Goal: Transaction & Acquisition: Purchase product/service

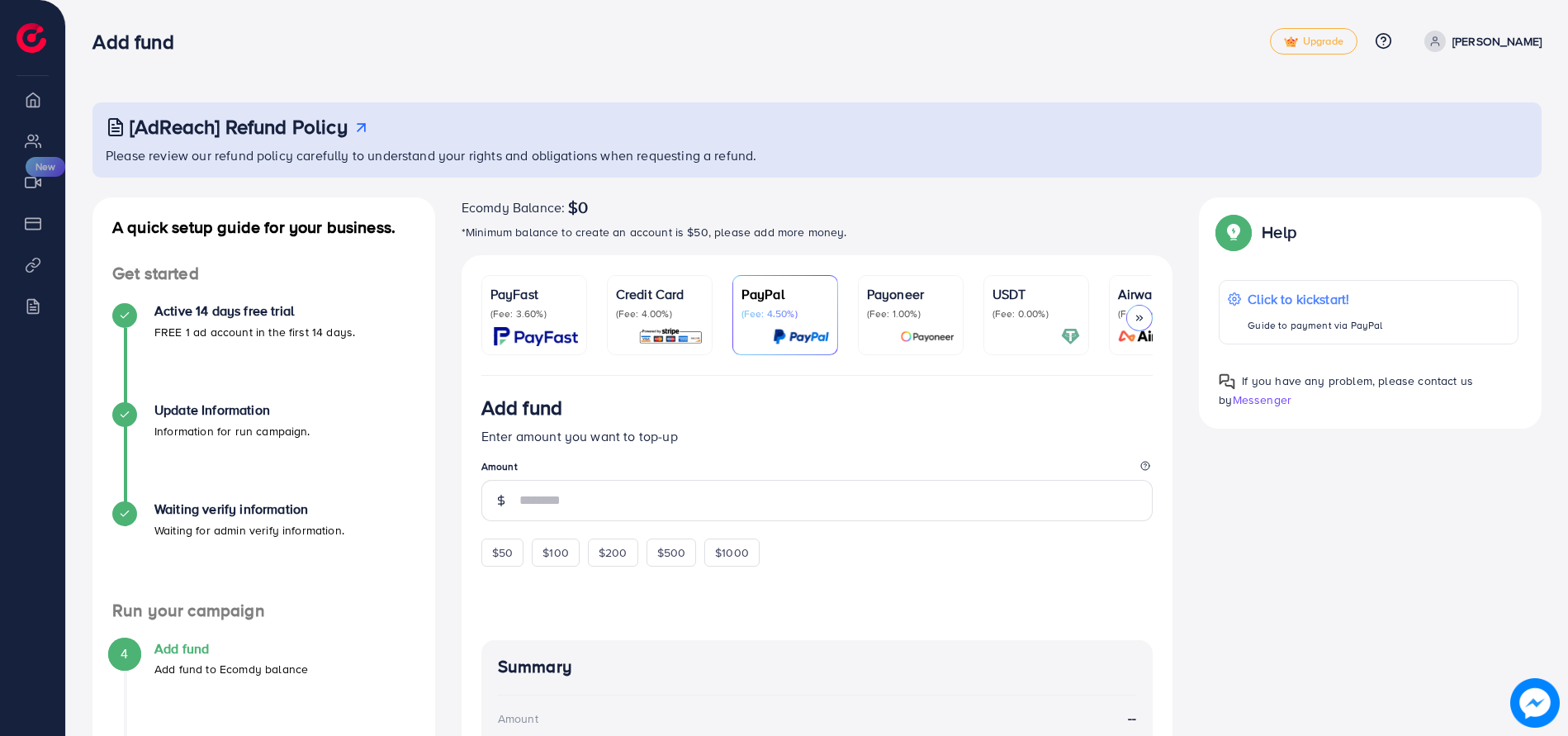
click at [674, 334] on img at bounding box center [671, 336] width 65 height 19
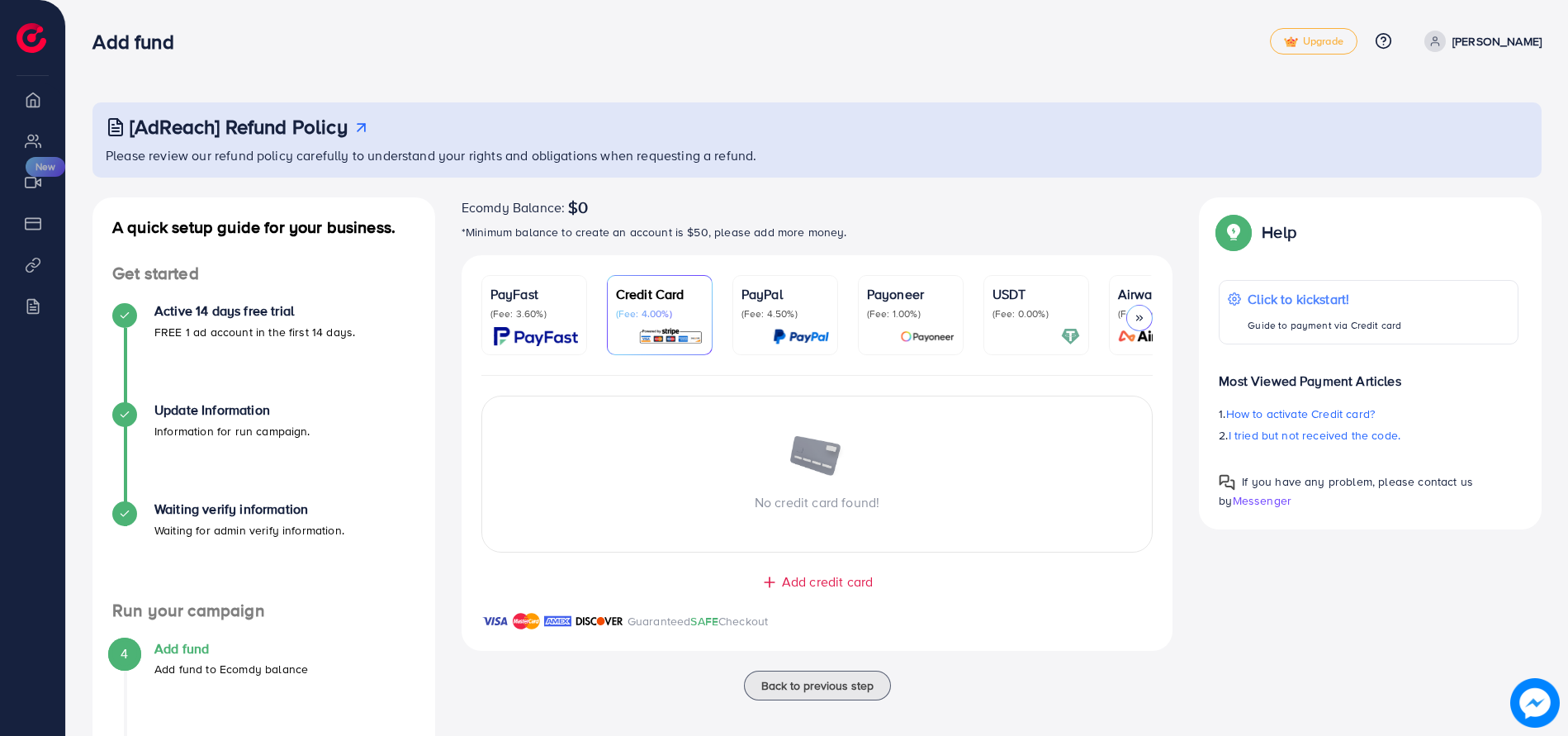
click at [1145, 319] on icon at bounding box center [1140, 318] width 11 height 11
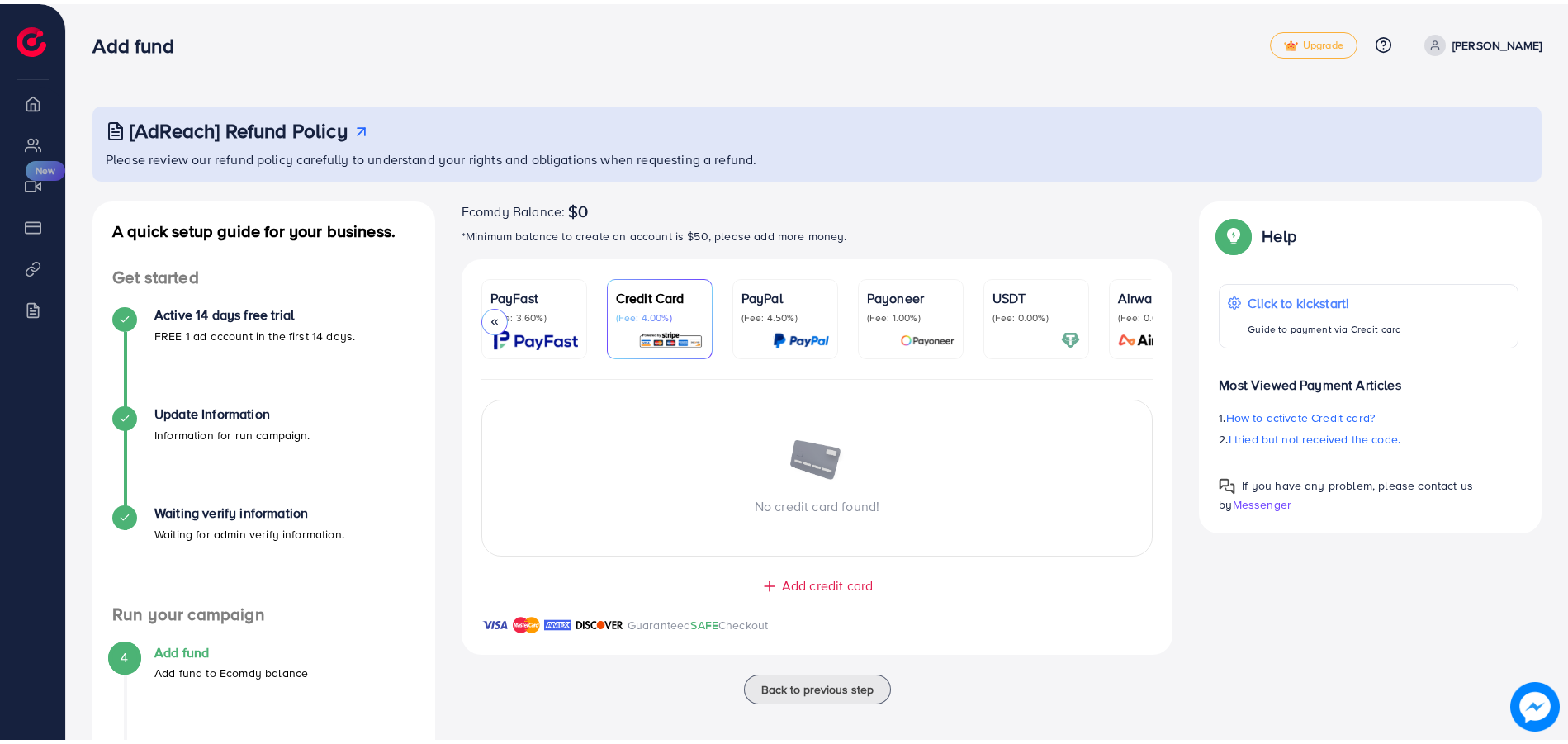
scroll to position [0, 61]
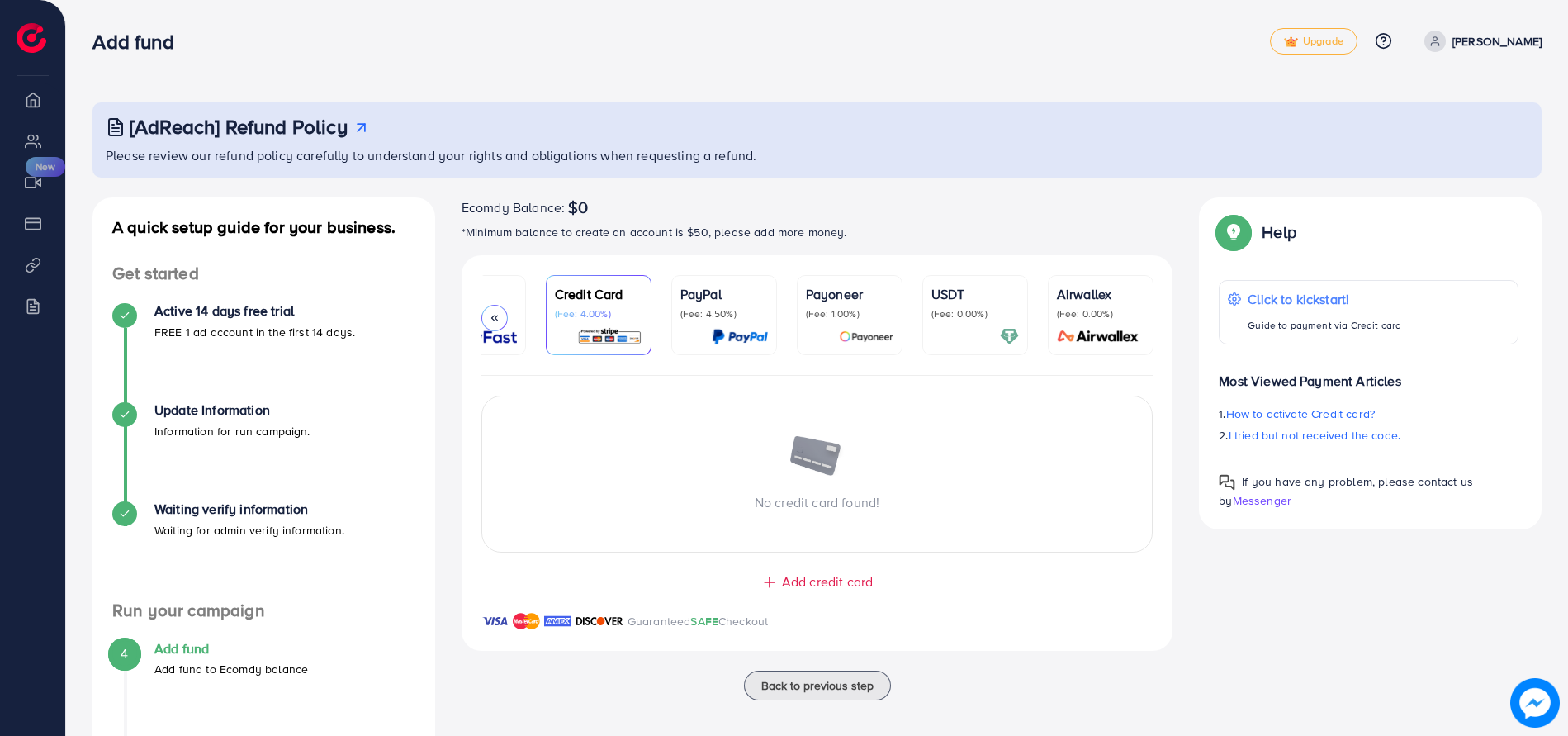
click at [460, 51] on div "Add fund" at bounding box center [681, 41] width 1177 height 24
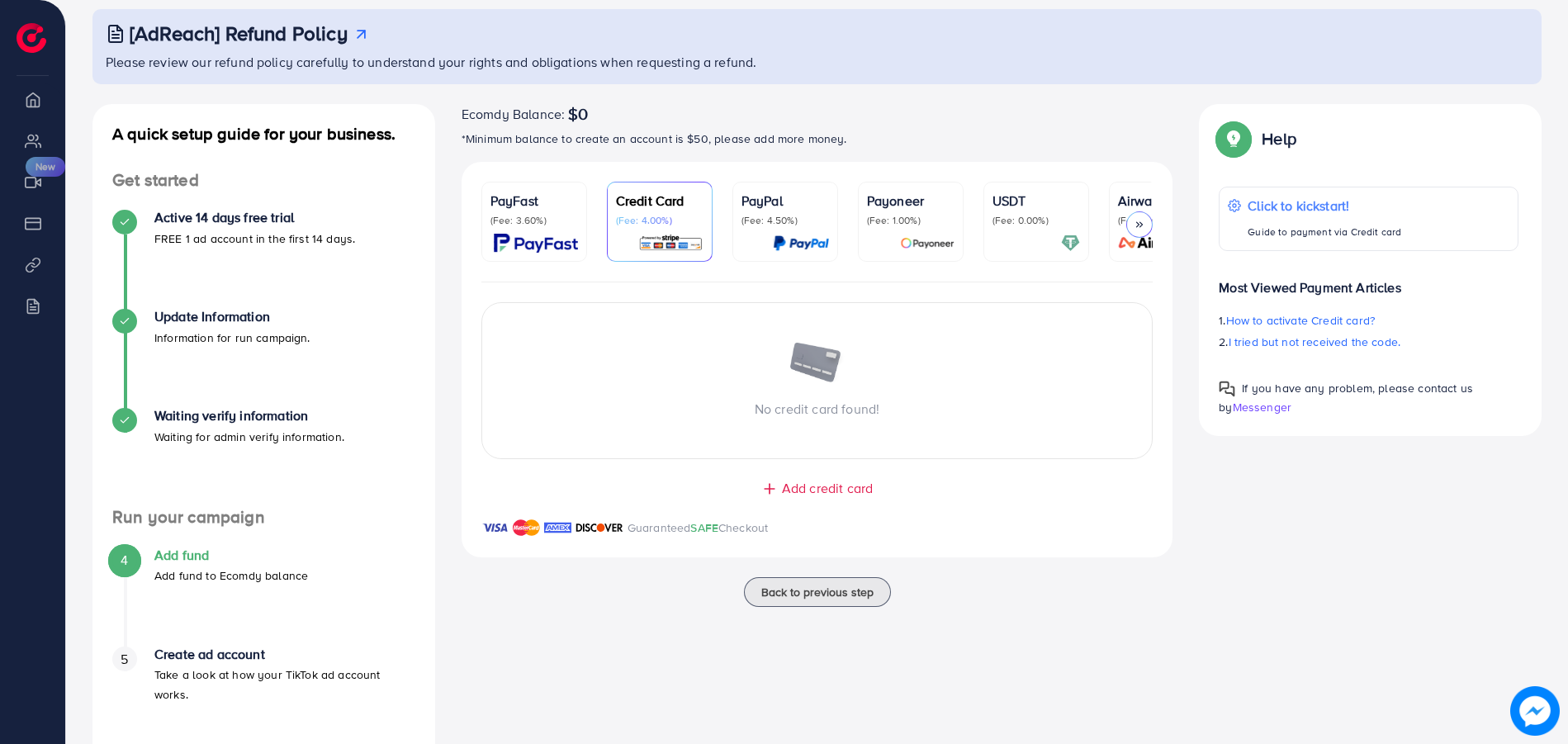
scroll to position [141, 0]
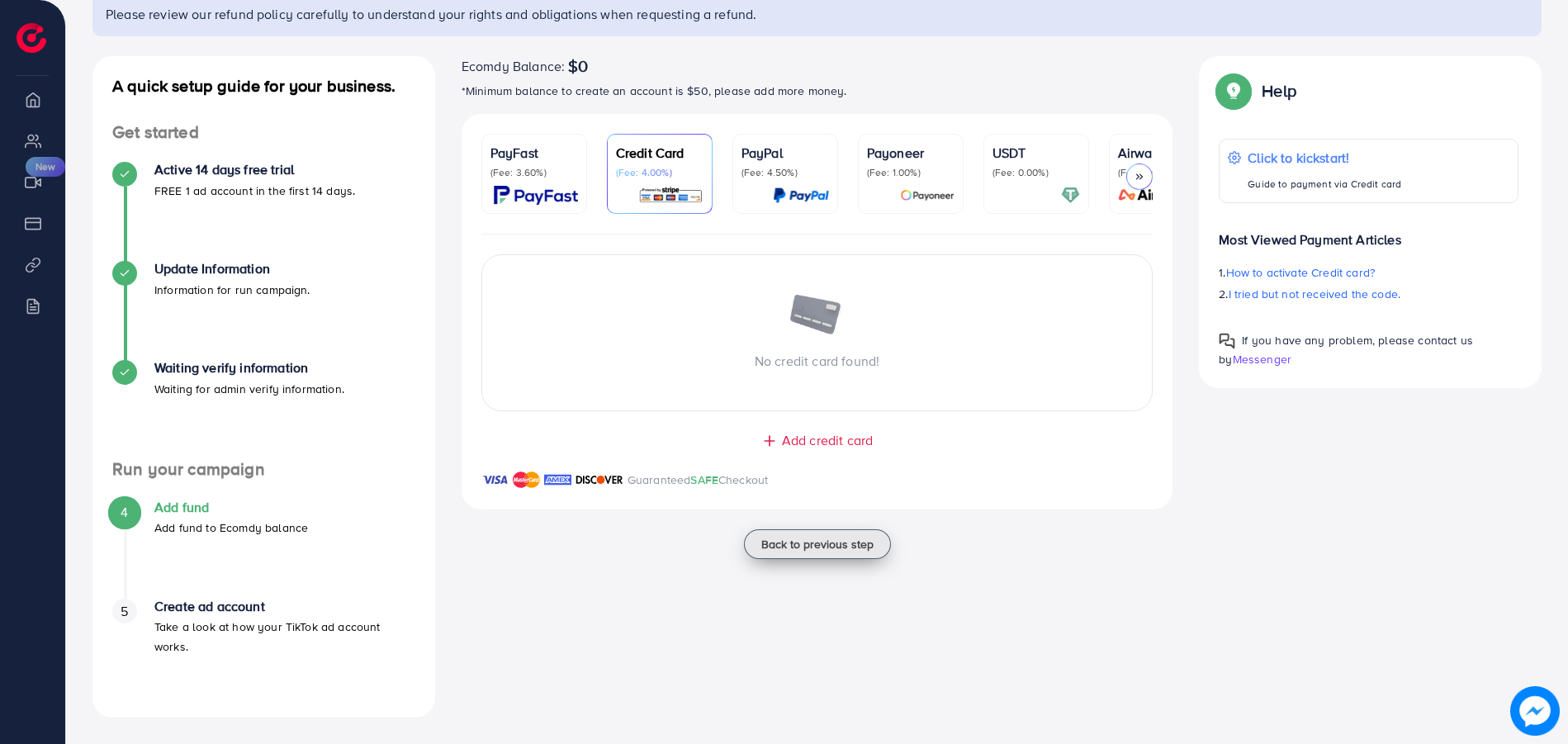
click at [800, 553] on span "Back to previous step" at bounding box center [816, 544] width 112 height 17
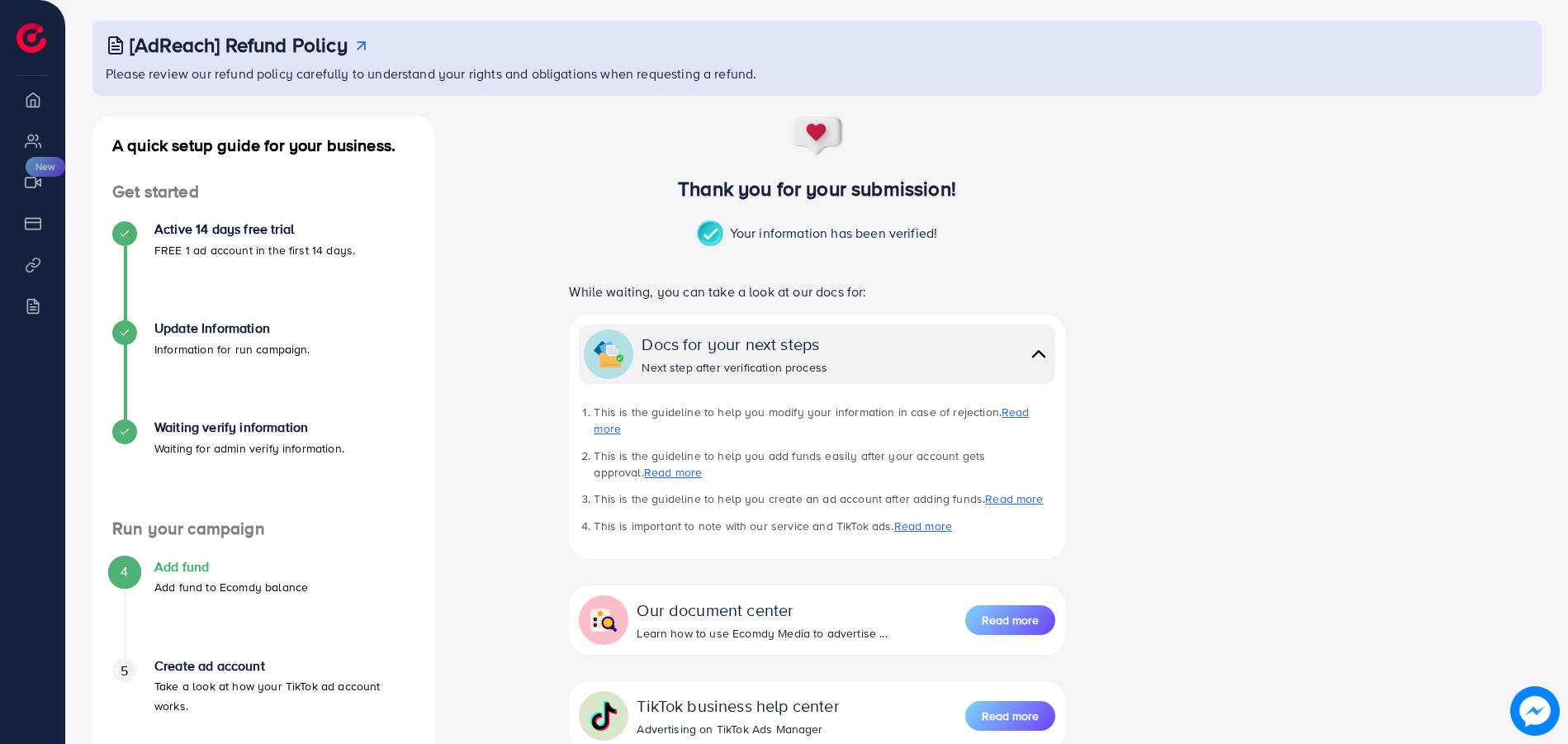
scroll to position [180, 0]
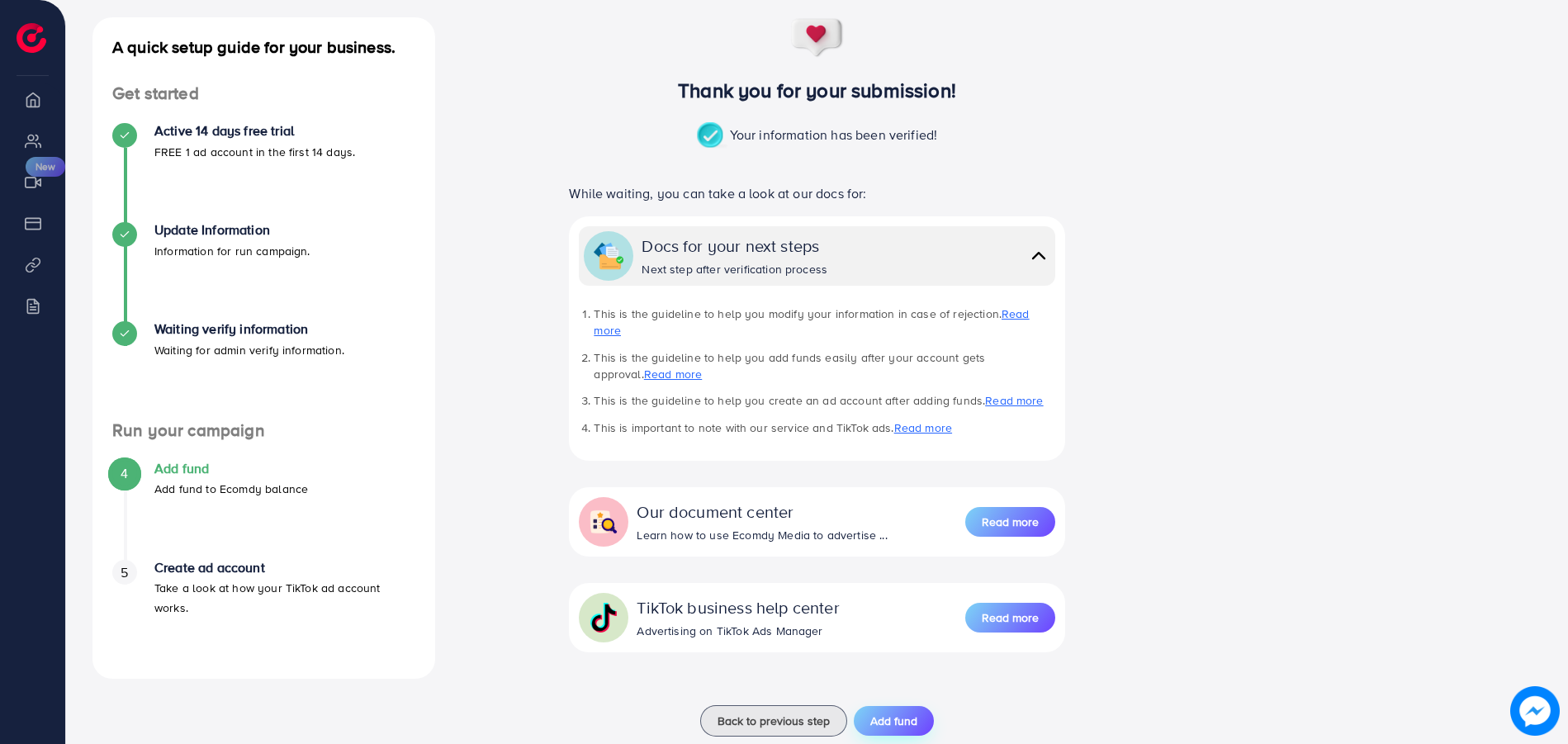
click at [899, 713] on span "Add fund" at bounding box center [894, 721] width 47 height 17
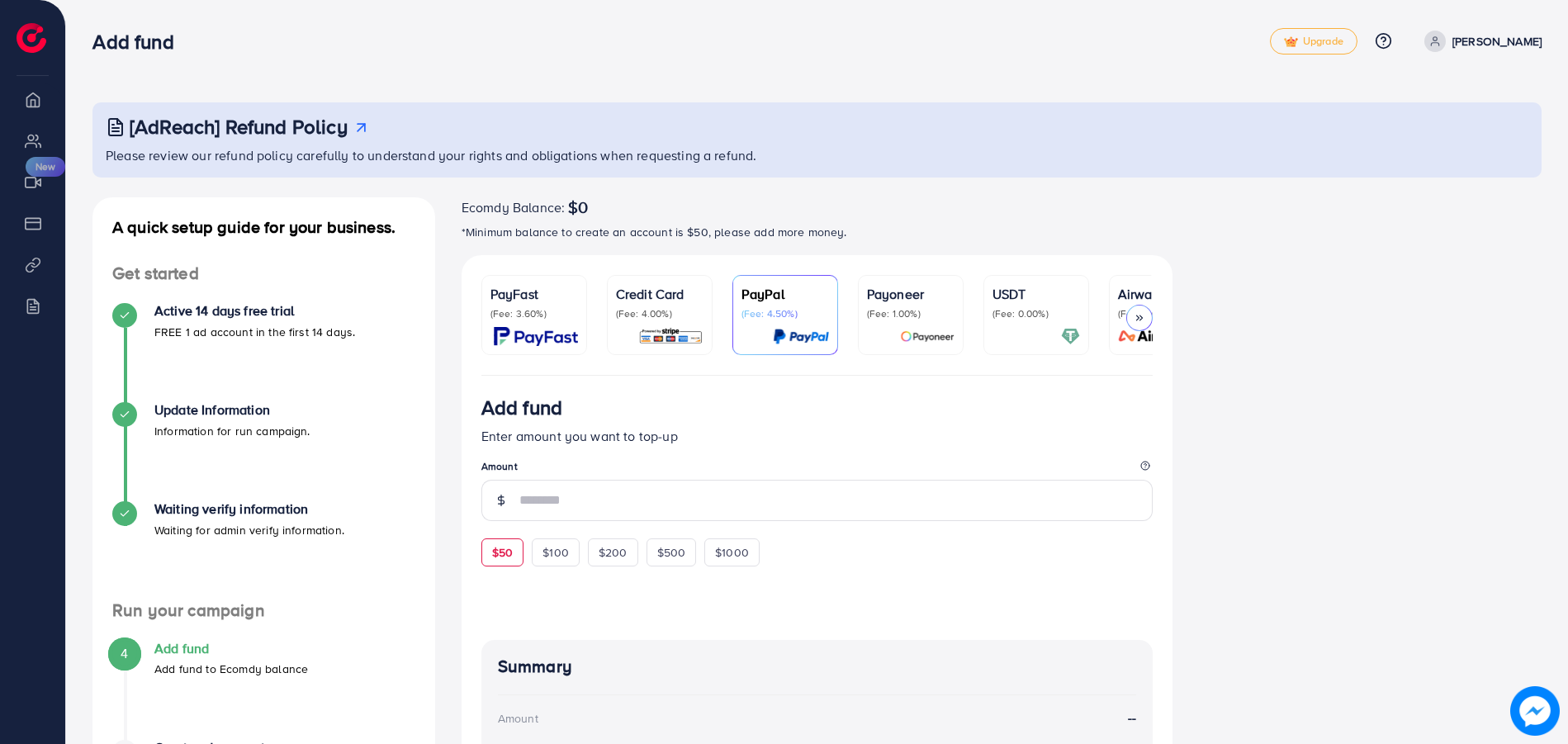
click at [499, 554] on span "$50" at bounding box center [503, 553] width 21 height 17
type input "**"
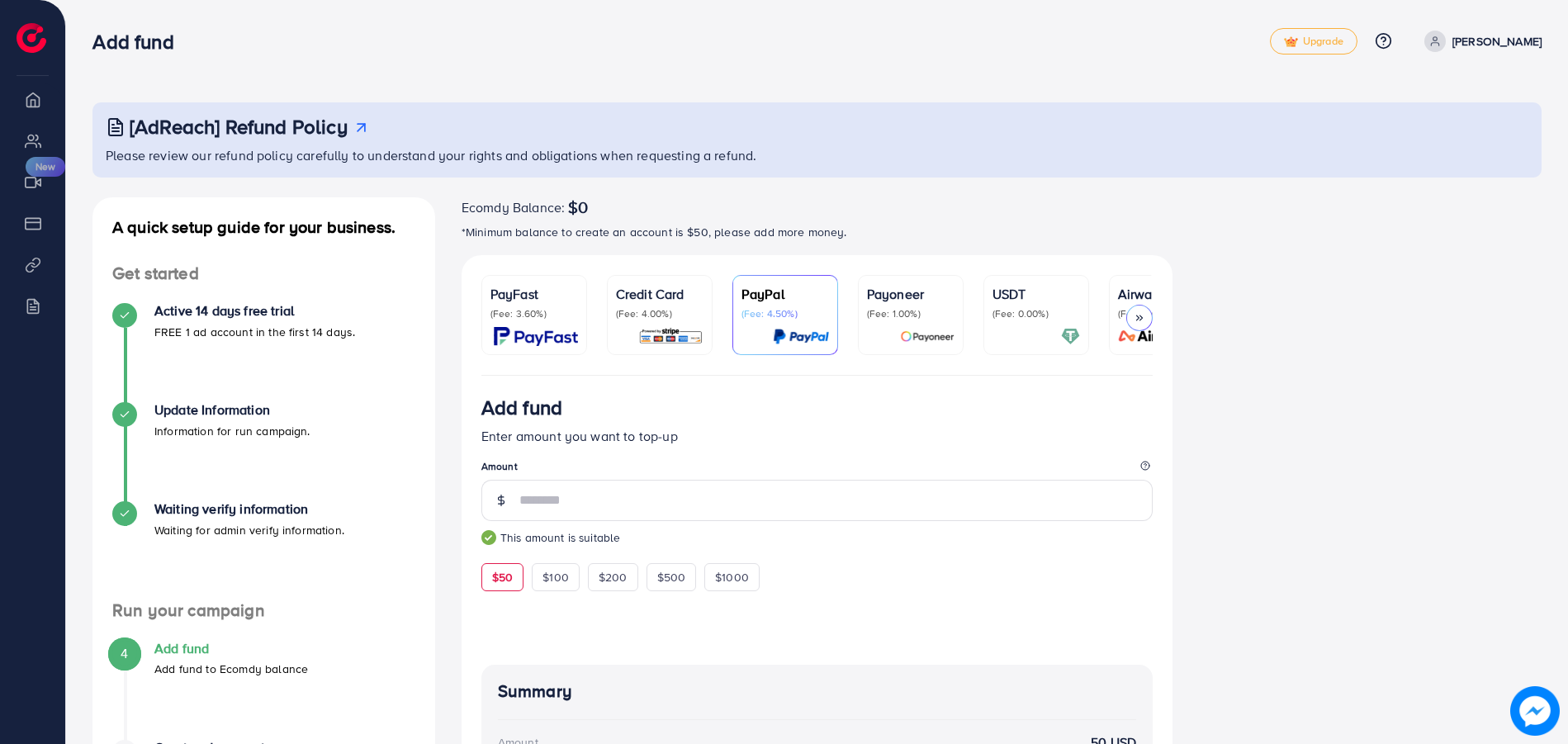
click at [660, 321] on div "Credit Card (Fee: 4.00%)" at bounding box center [659, 315] width 88 height 62
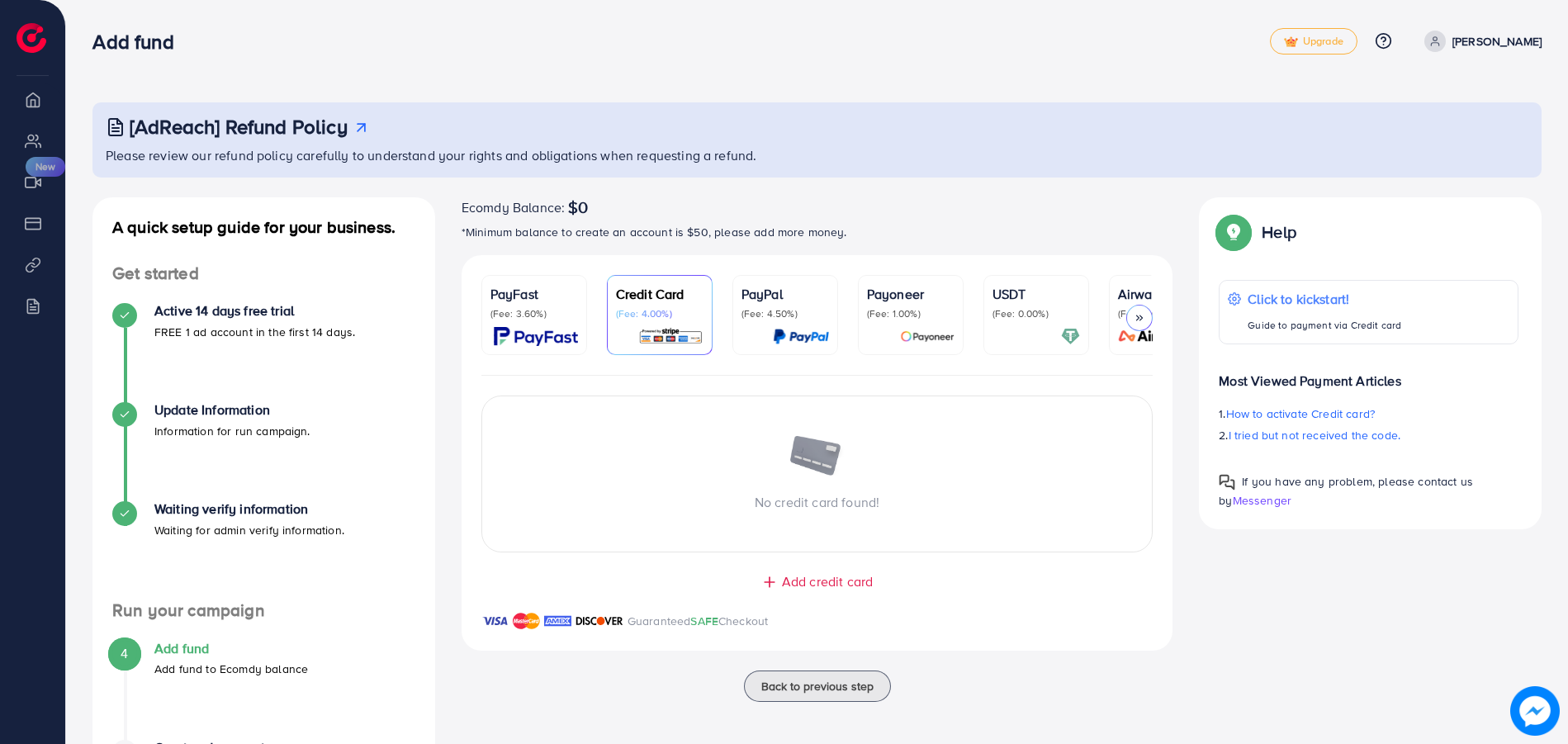
click at [815, 588] on span "Add credit card" at bounding box center [827, 582] width 90 height 19
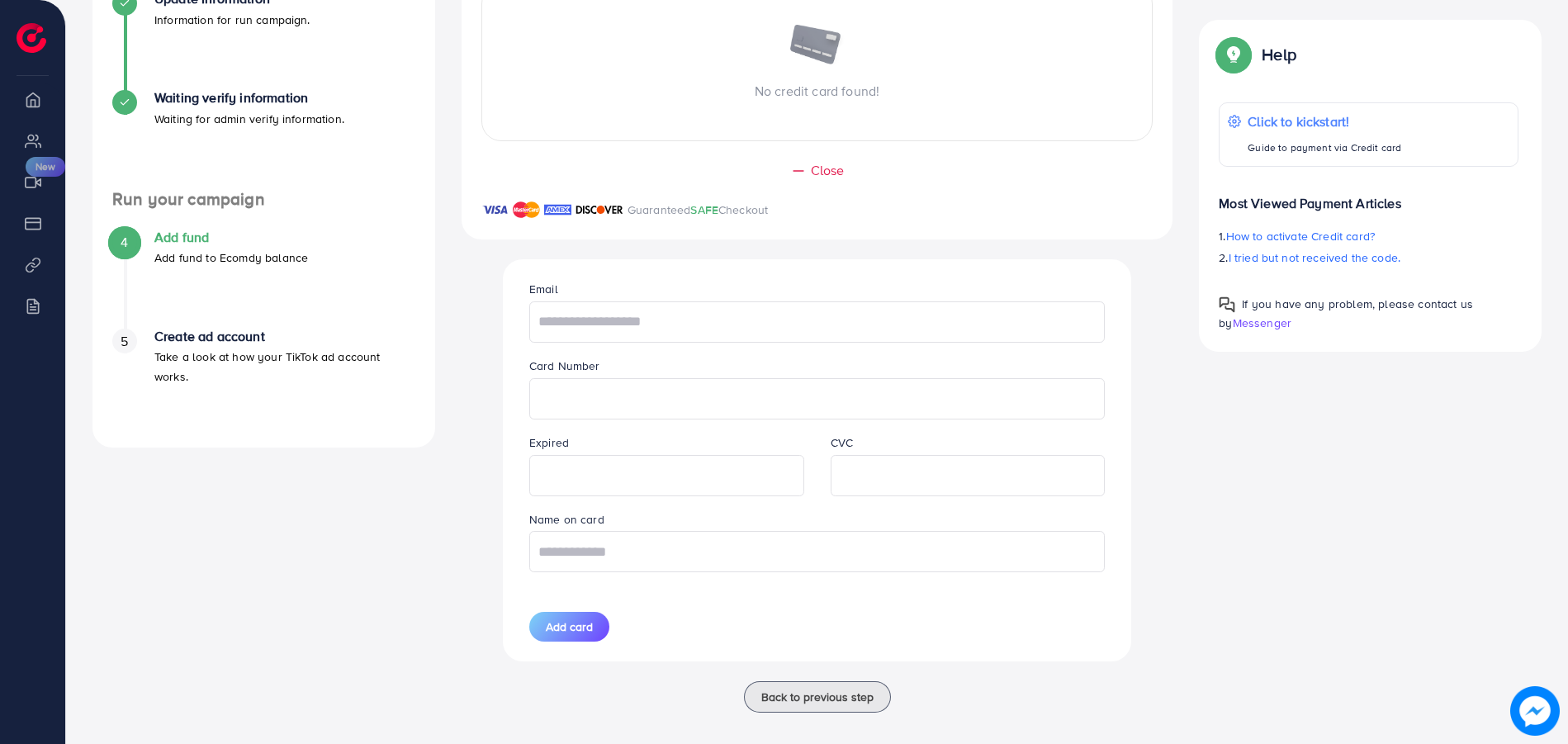
scroll to position [430, 0]
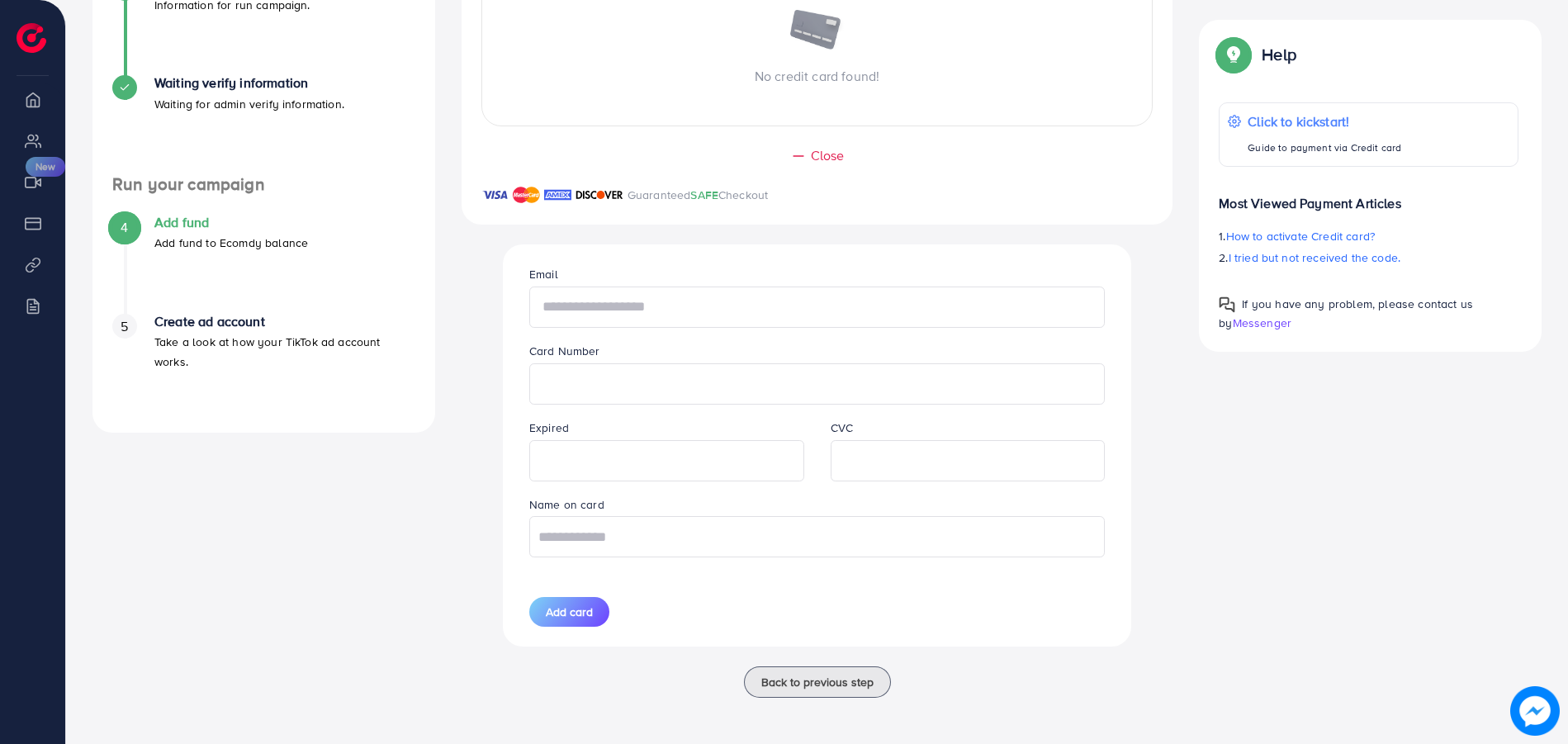
click at [627, 311] on input "text" at bounding box center [816, 307] width 575 height 41
click at [651, 538] on input "text" at bounding box center [816, 537] width 575 height 41
click at [562, 611] on span "Add card" at bounding box center [570, 612] width 47 height 17
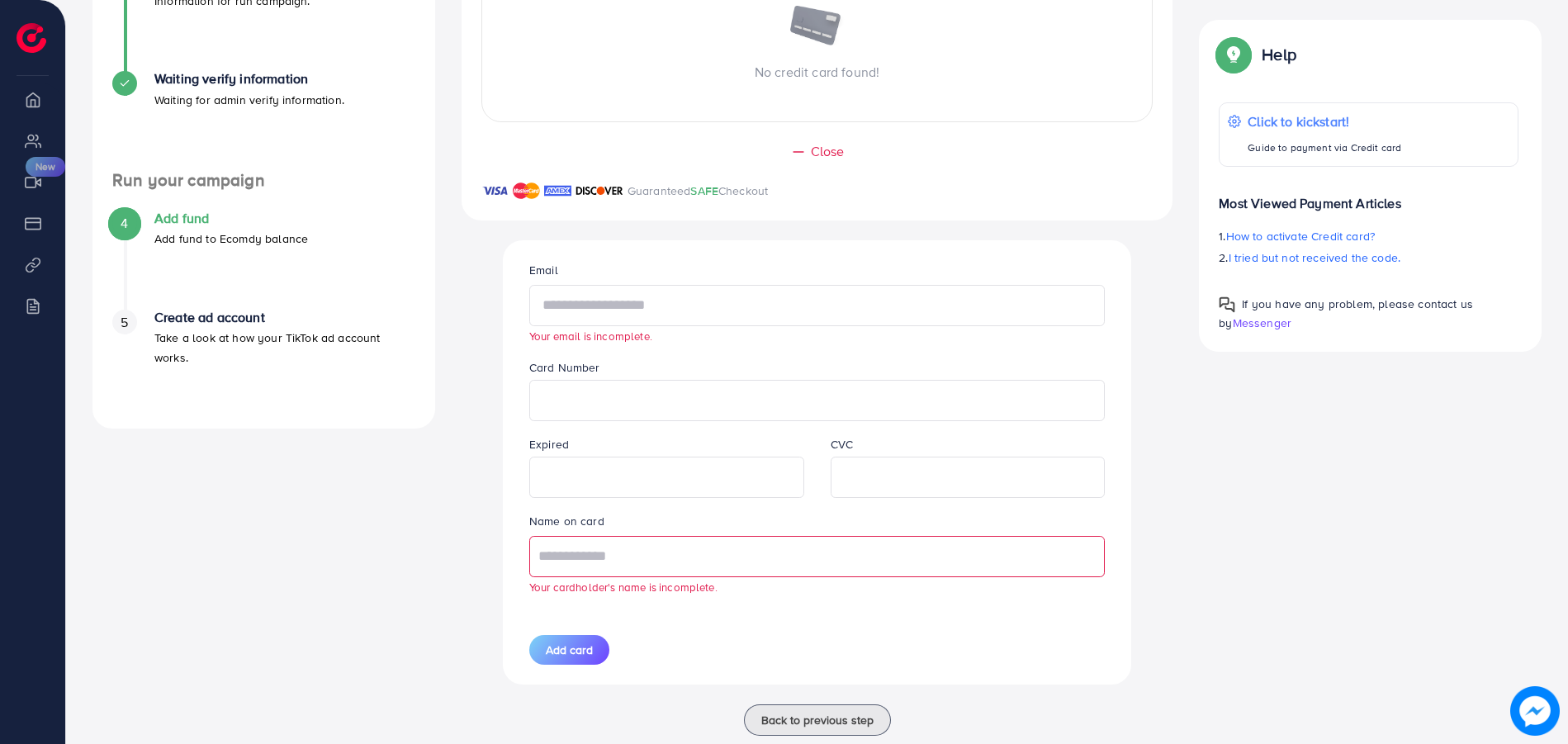
click at [661, 303] on input "text" at bounding box center [816, 306] width 575 height 41
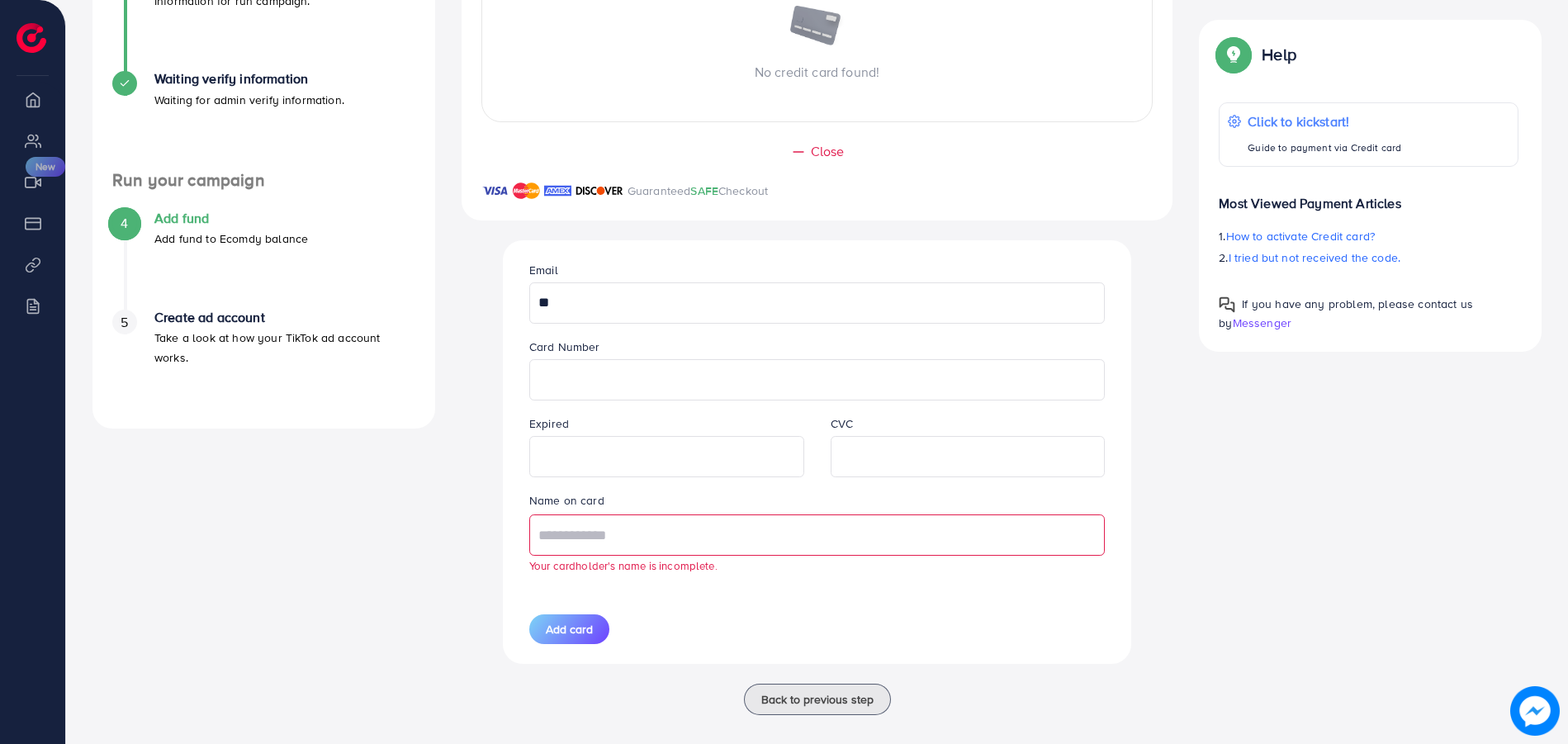
type input "*"
click at [610, 542] on input "text" at bounding box center [816, 535] width 575 height 41
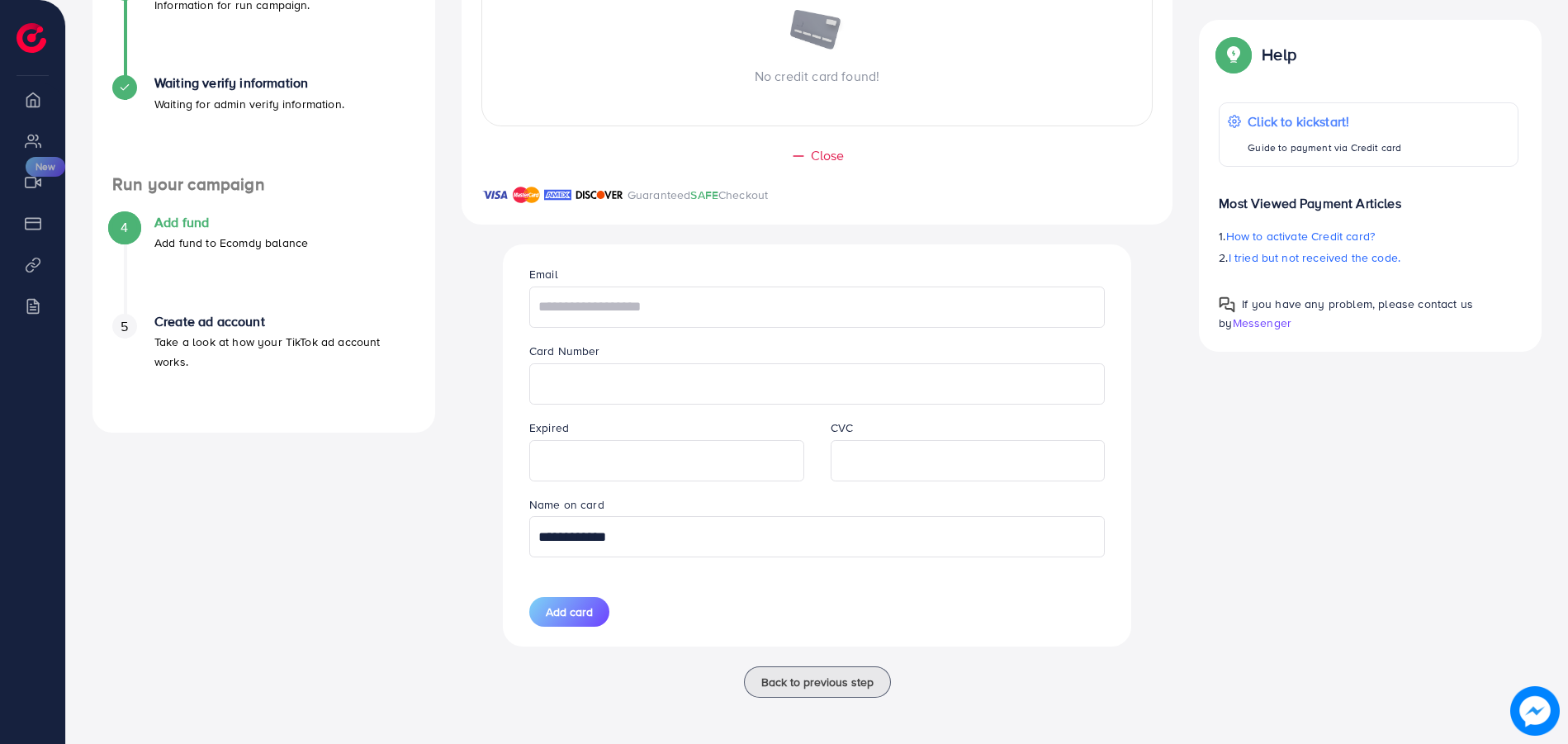
type input "**********"
click at [639, 312] on input "text" at bounding box center [816, 307] width 575 height 41
type input "**********"
click at [581, 622] on button "Add card" at bounding box center [569, 612] width 80 height 30
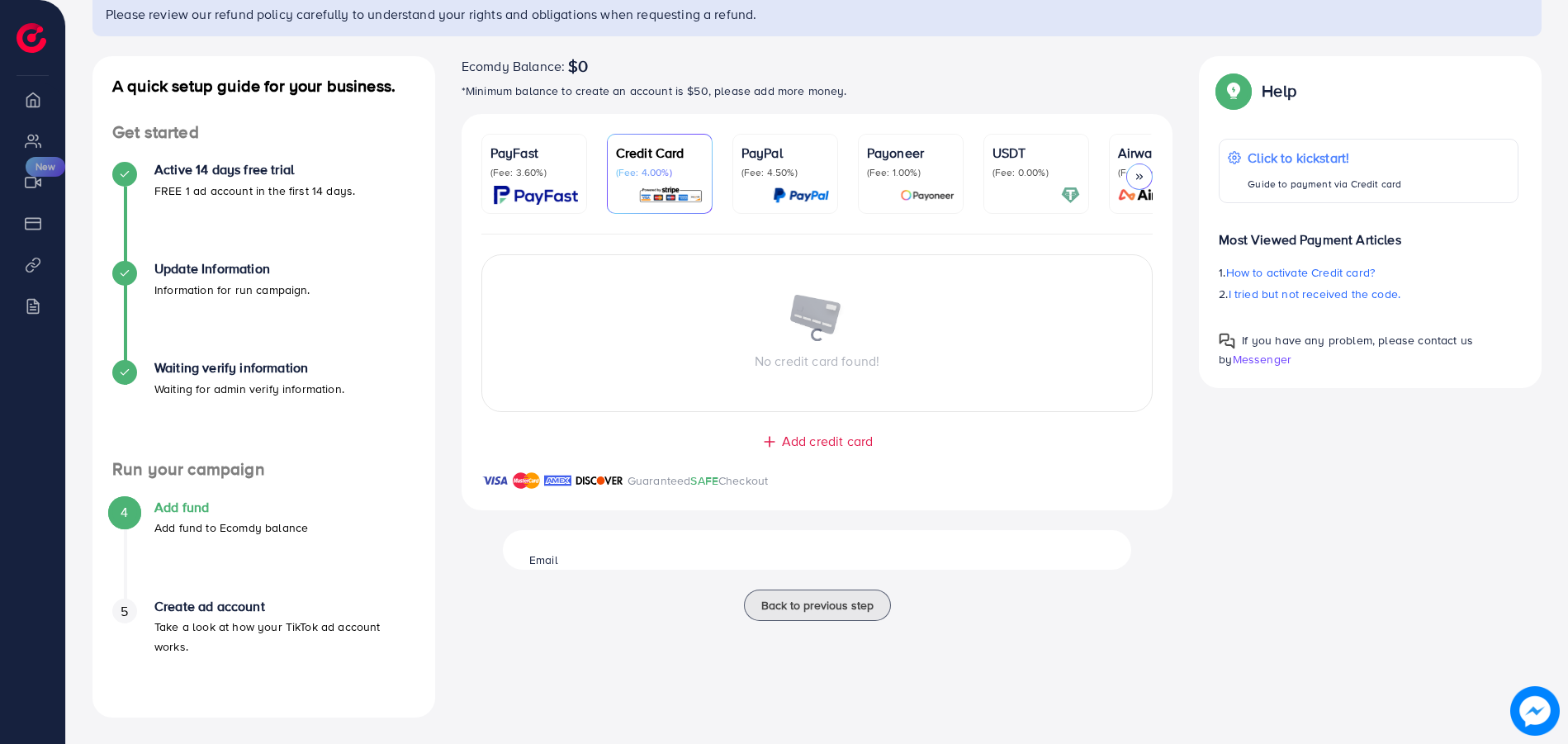
scroll to position [141, 0]
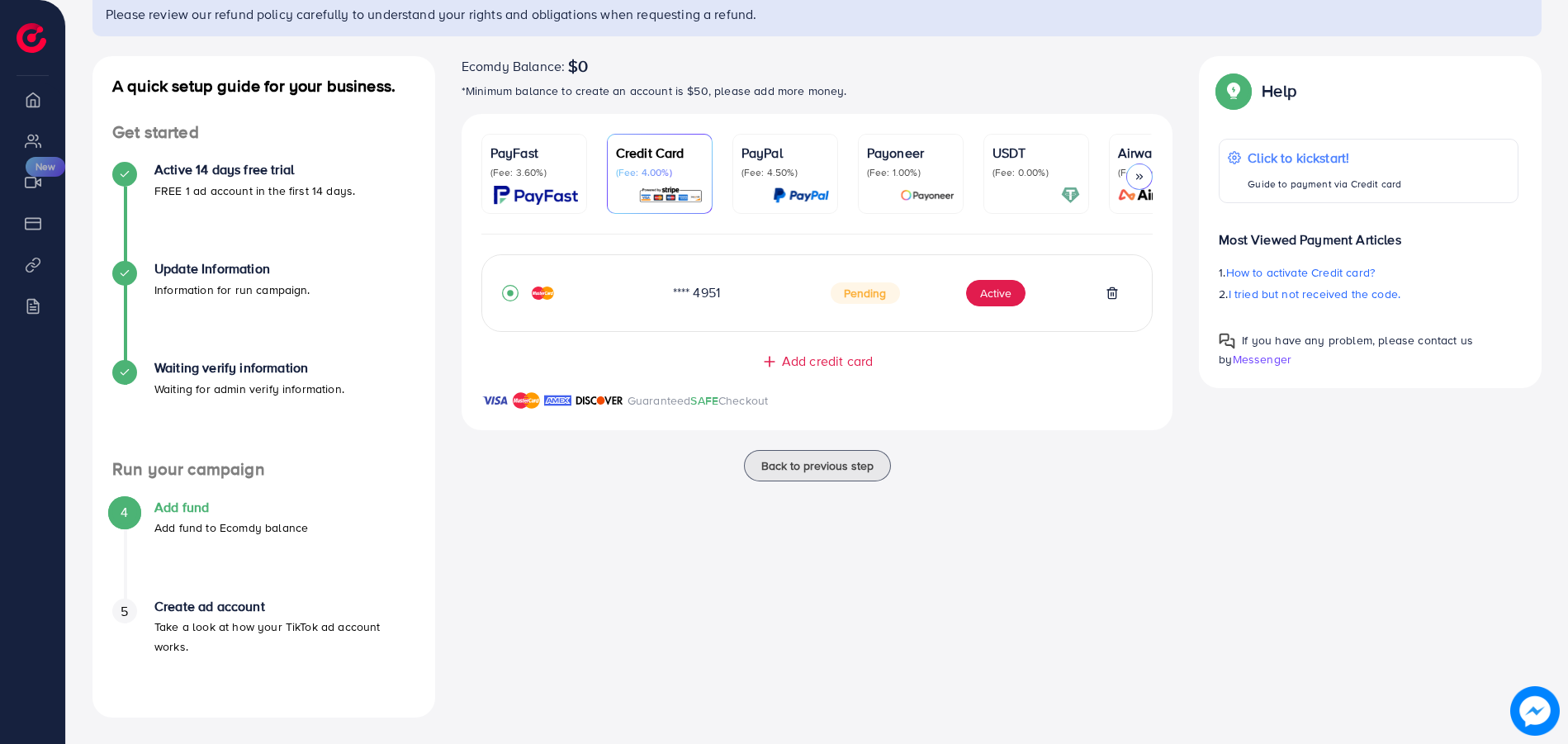
click at [858, 297] on span "Pending" at bounding box center [865, 293] width 70 height 22
click at [866, 299] on span "Pending" at bounding box center [865, 293] width 70 height 22
click at [879, 69] on div "Ecomdy Balance: $0" at bounding box center [817, 66] width 712 height 20
drag, startPoint x: 719, startPoint y: 296, endPoint x: 821, endPoint y: 326, distance: 106.3
click at [821, 326] on div "**** 4951 Pending Active" at bounding box center [817, 293] width 672 height 77
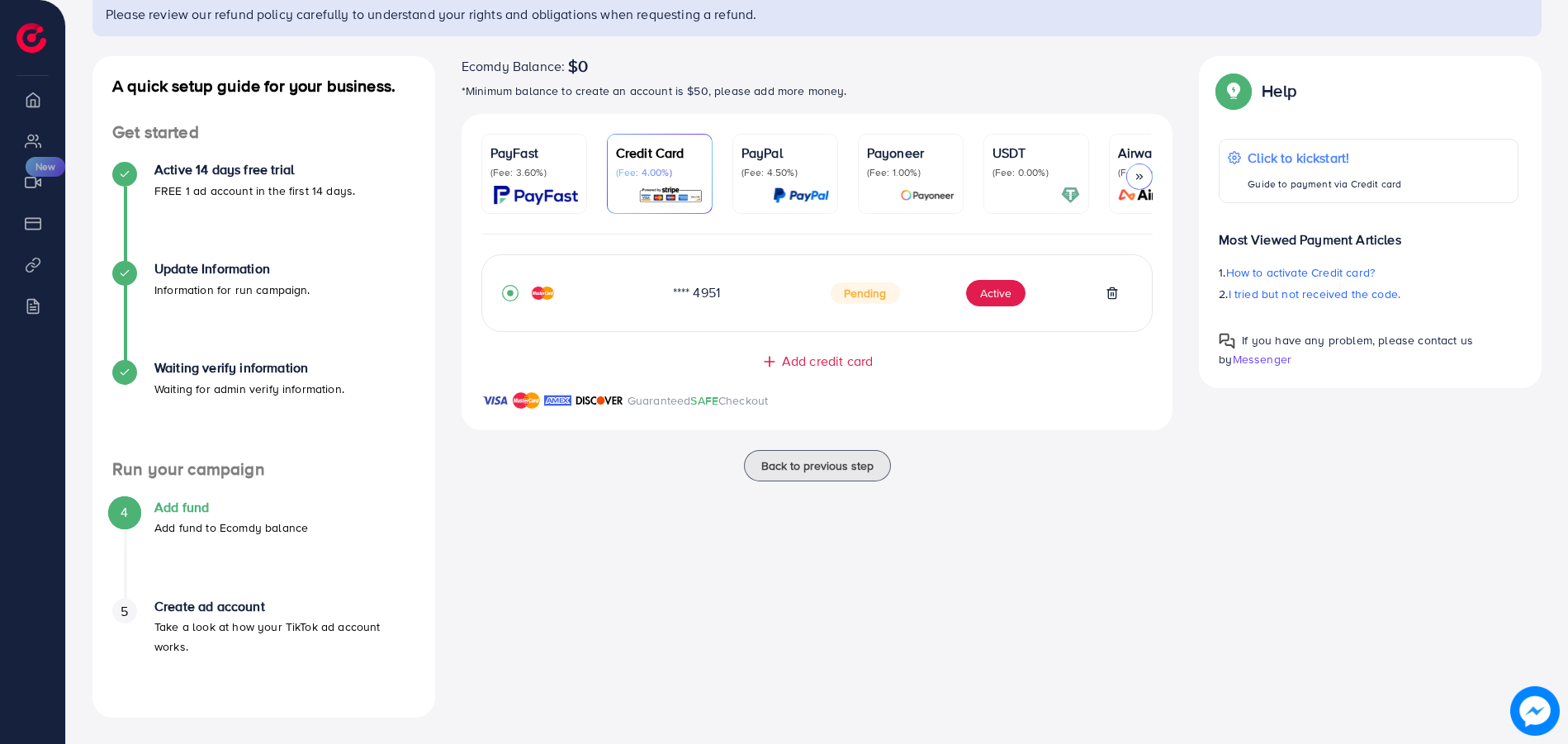
click at [821, 326] on div "**** 4951 Pending Active" at bounding box center [817, 293] width 672 height 77
click at [863, 296] on span "Pending" at bounding box center [865, 293] width 70 height 22
click at [515, 295] on icon "record circle" at bounding box center [510, 294] width 17 height 17
click at [848, 300] on span "Pending" at bounding box center [865, 293] width 70 height 22
click at [511, 301] on icon "record circle" at bounding box center [510, 294] width 17 height 17
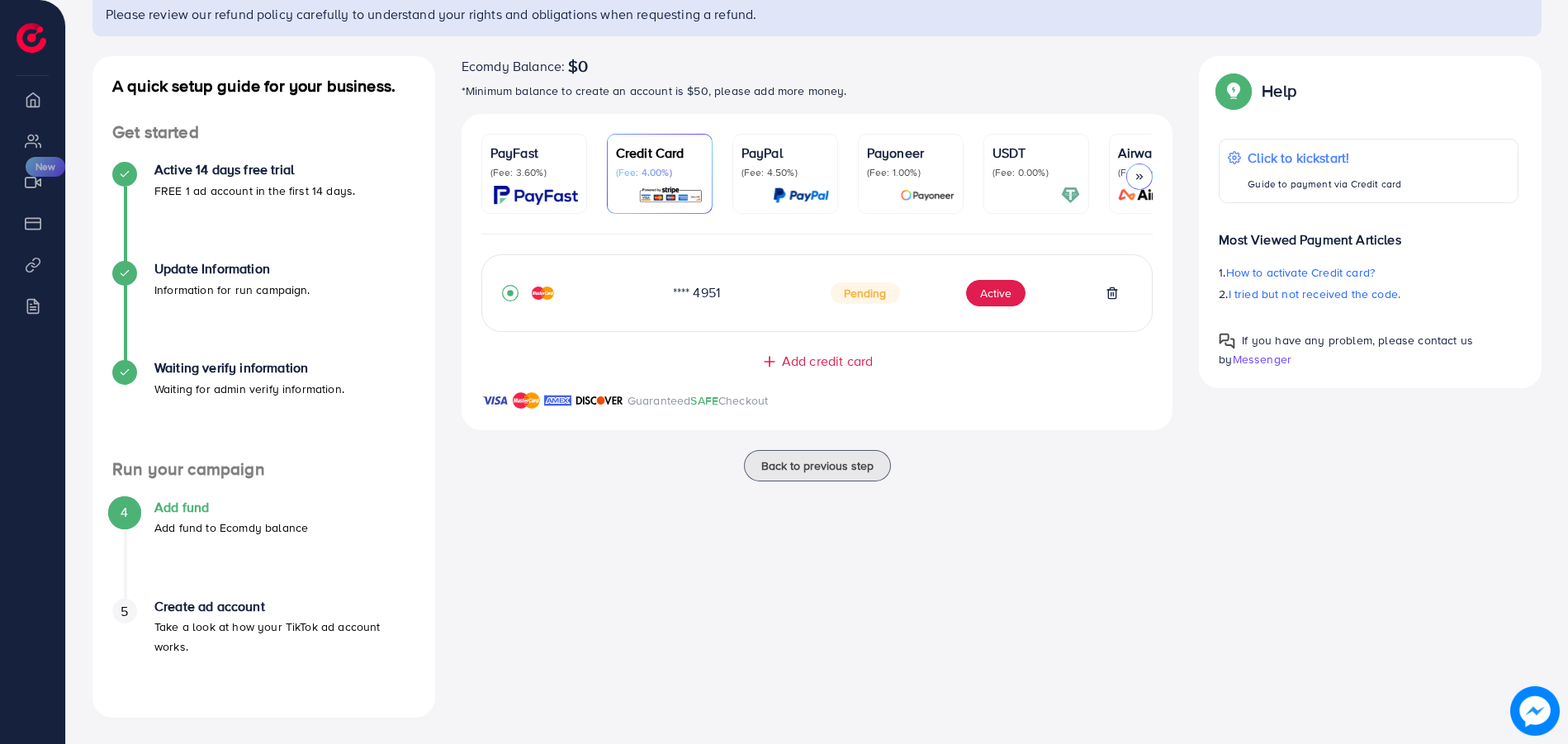
click at [511, 301] on icon "record circle" at bounding box center [510, 294] width 17 height 17
click at [685, 300] on div "**** 4951" at bounding box center [738, 293] width 157 height 19
click at [855, 300] on span "Pending" at bounding box center [865, 293] width 70 height 22
click at [884, 303] on span "Pending" at bounding box center [865, 293] width 70 height 22
click at [992, 288] on button "Active" at bounding box center [995, 293] width 59 height 26
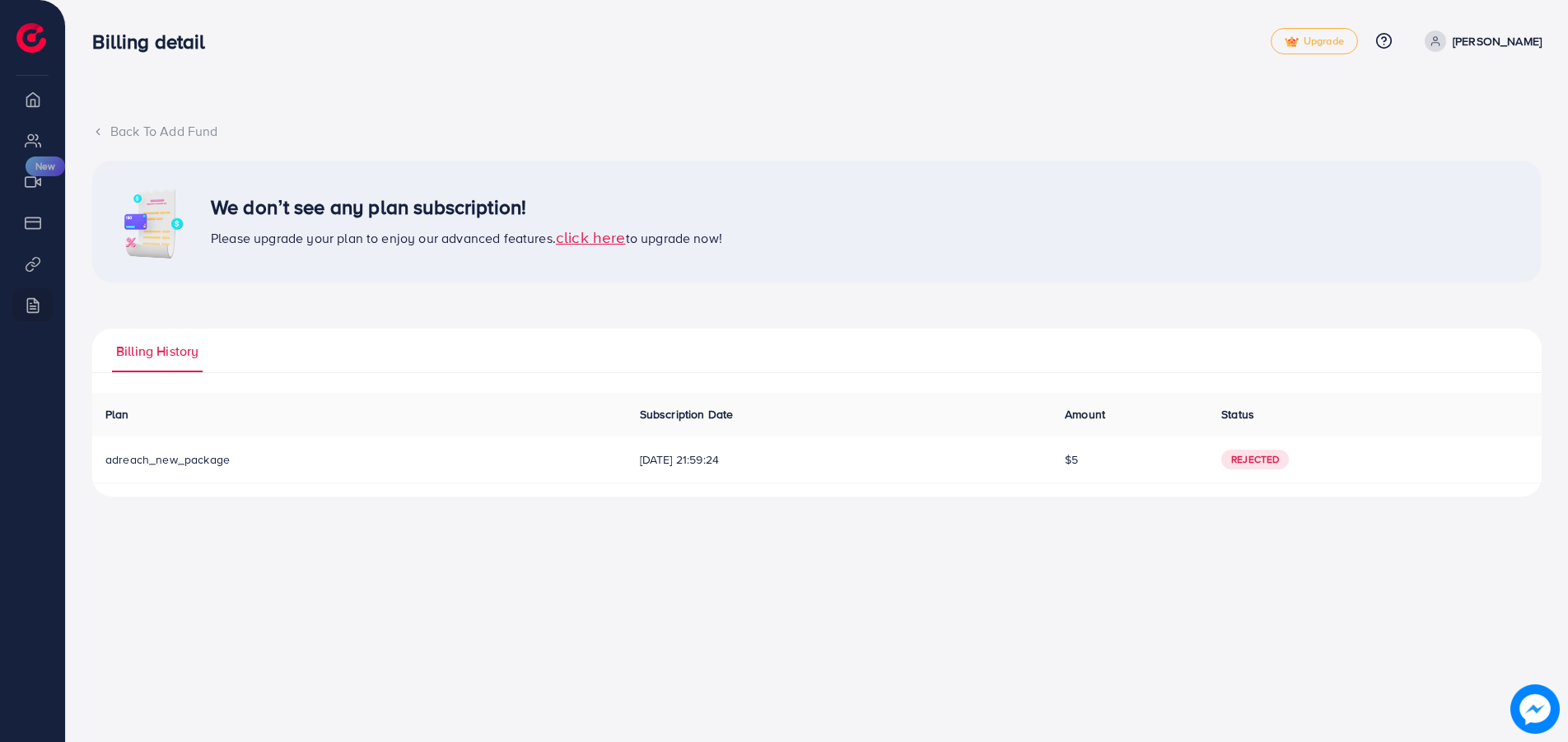
click at [1263, 457] on span "Rejected" at bounding box center [1254, 459] width 68 height 20
click at [1265, 460] on span "Rejected" at bounding box center [1254, 459] width 68 height 20
click at [626, 469] on td "[DATE] 21:59:24" at bounding box center [838, 460] width 424 height 47
click at [172, 468] on td "adreach_new_package" at bounding box center [359, 460] width 534 height 47
click at [104, 131] on div "Back To Add Fund" at bounding box center [816, 131] width 1449 height 19
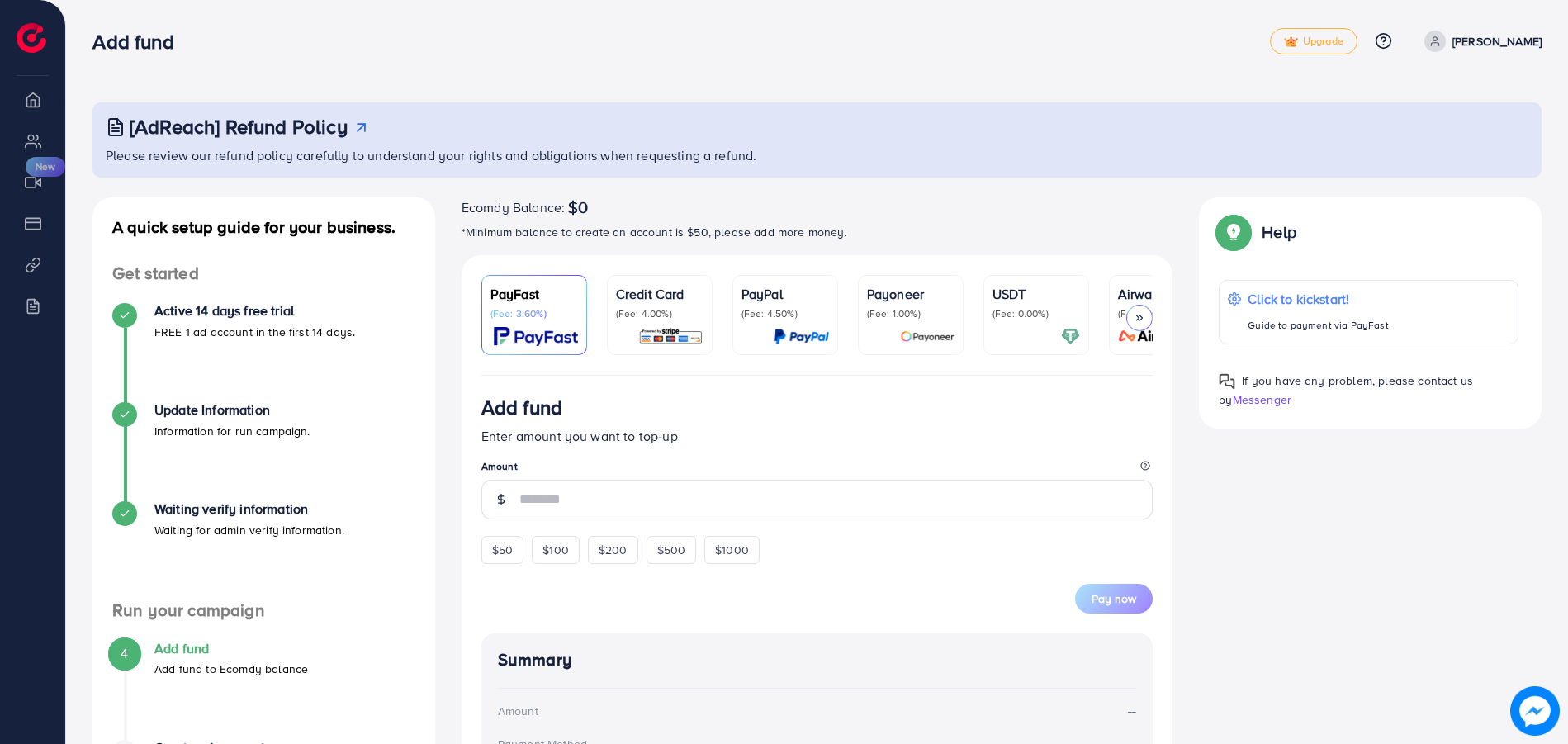
click at [652, 311] on p "(Fee: 4.00%)" at bounding box center [659, 314] width 88 height 13
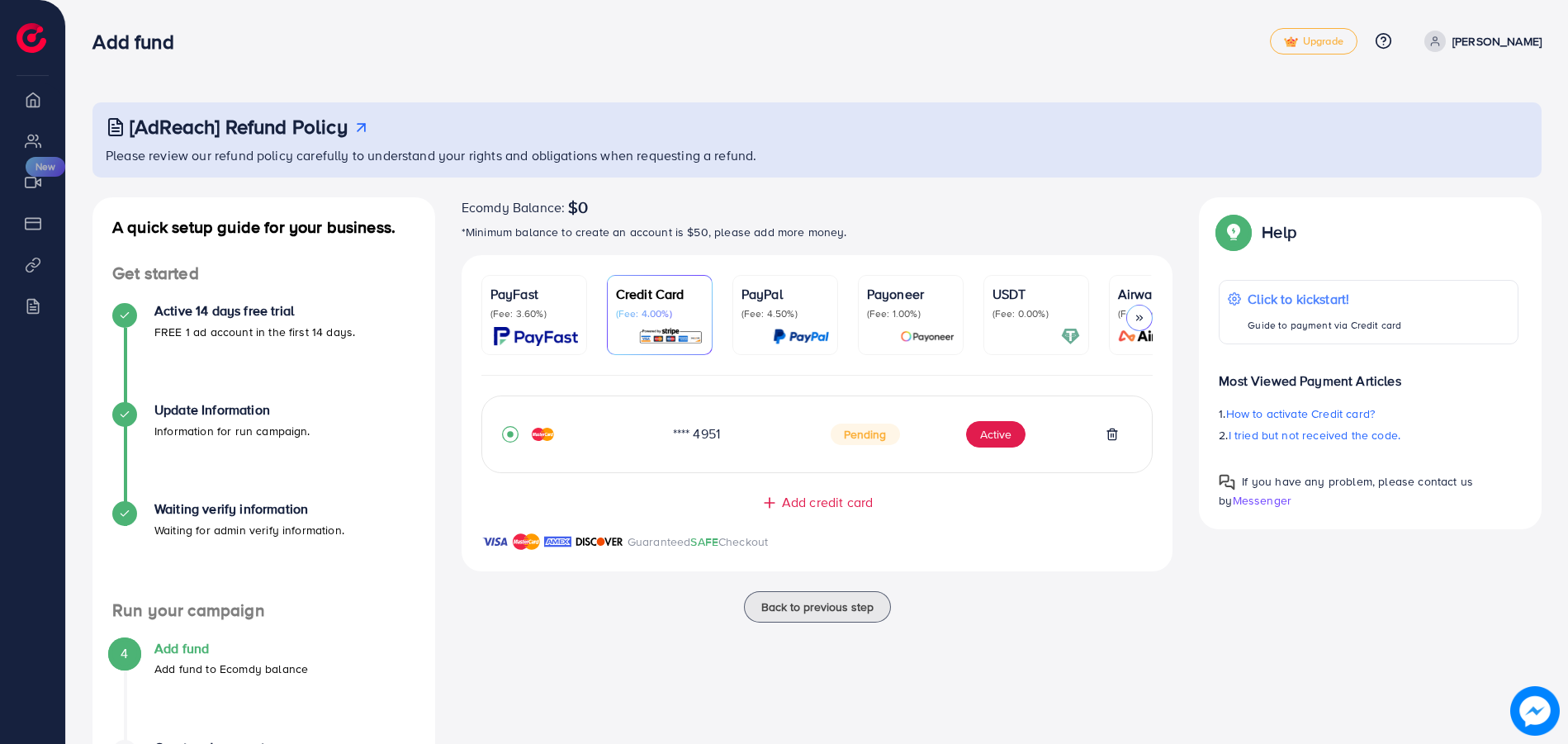
click at [858, 433] on span "Pending" at bounding box center [865, 434] width 70 height 22
click at [976, 440] on button "Active" at bounding box center [995, 434] width 59 height 26
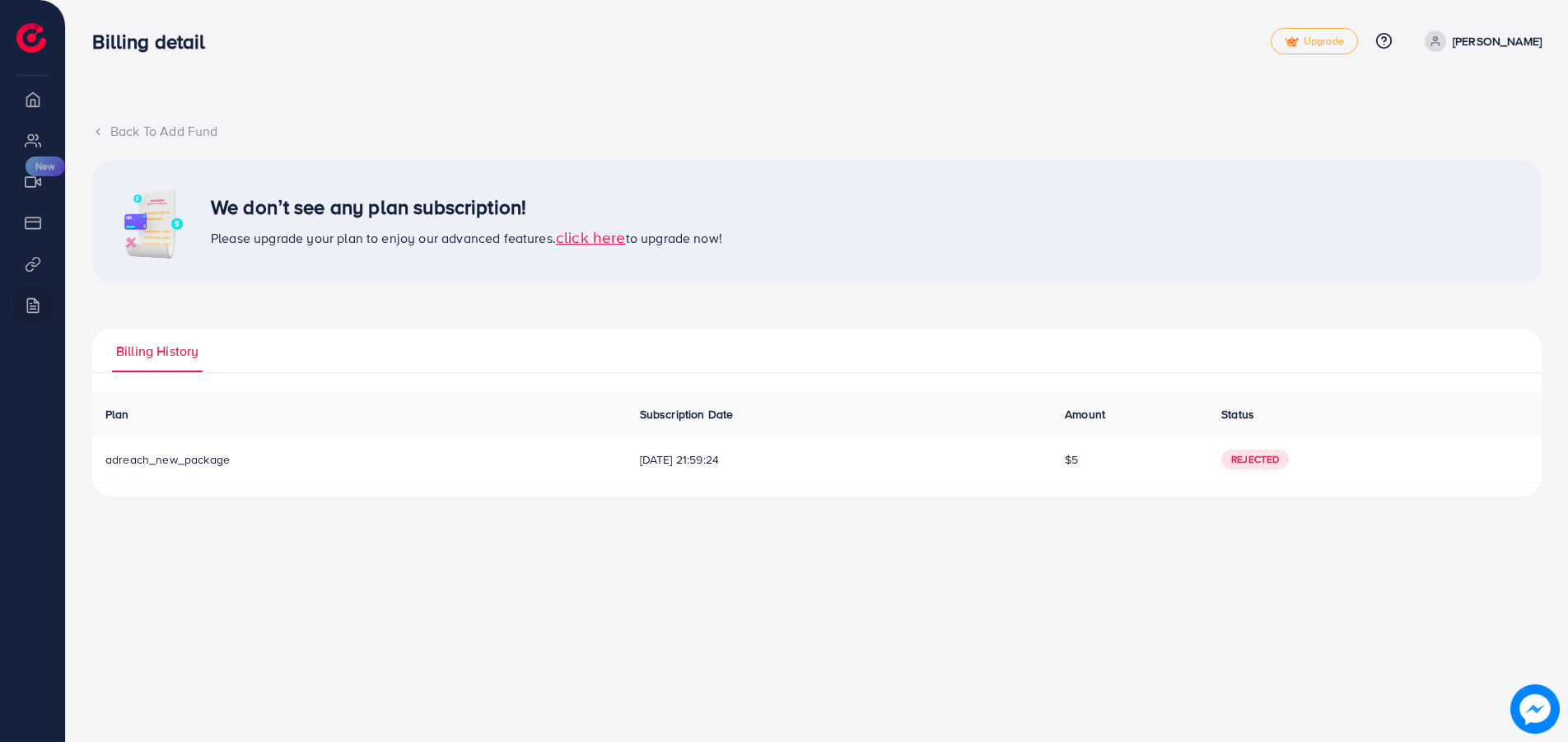
click at [1258, 458] on span "Rejected" at bounding box center [1254, 459] width 68 height 20
click at [595, 239] on span "click here" at bounding box center [591, 237] width 70 height 23
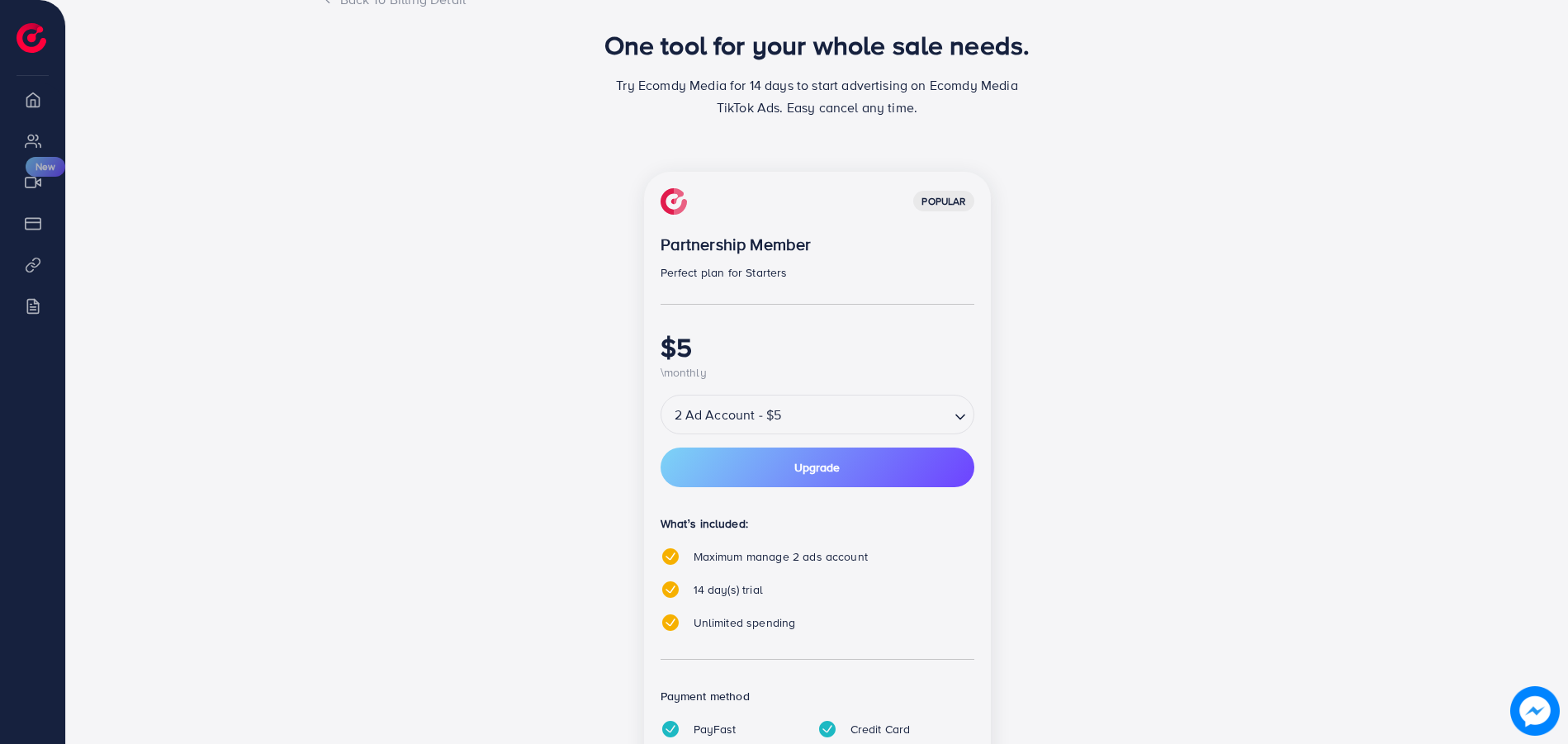
scroll to position [131, 0]
click at [855, 418] on input "Search for option" at bounding box center [805, 415] width 285 height 29
click at [849, 413] on input "Search for option" at bounding box center [805, 415] width 285 height 29
click at [1075, 461] on div "popular Partnership Member Perfect plan for Starters $5 \monthly 2 Ad Account -…" at bounding box center [817, 514] width 714 height 684
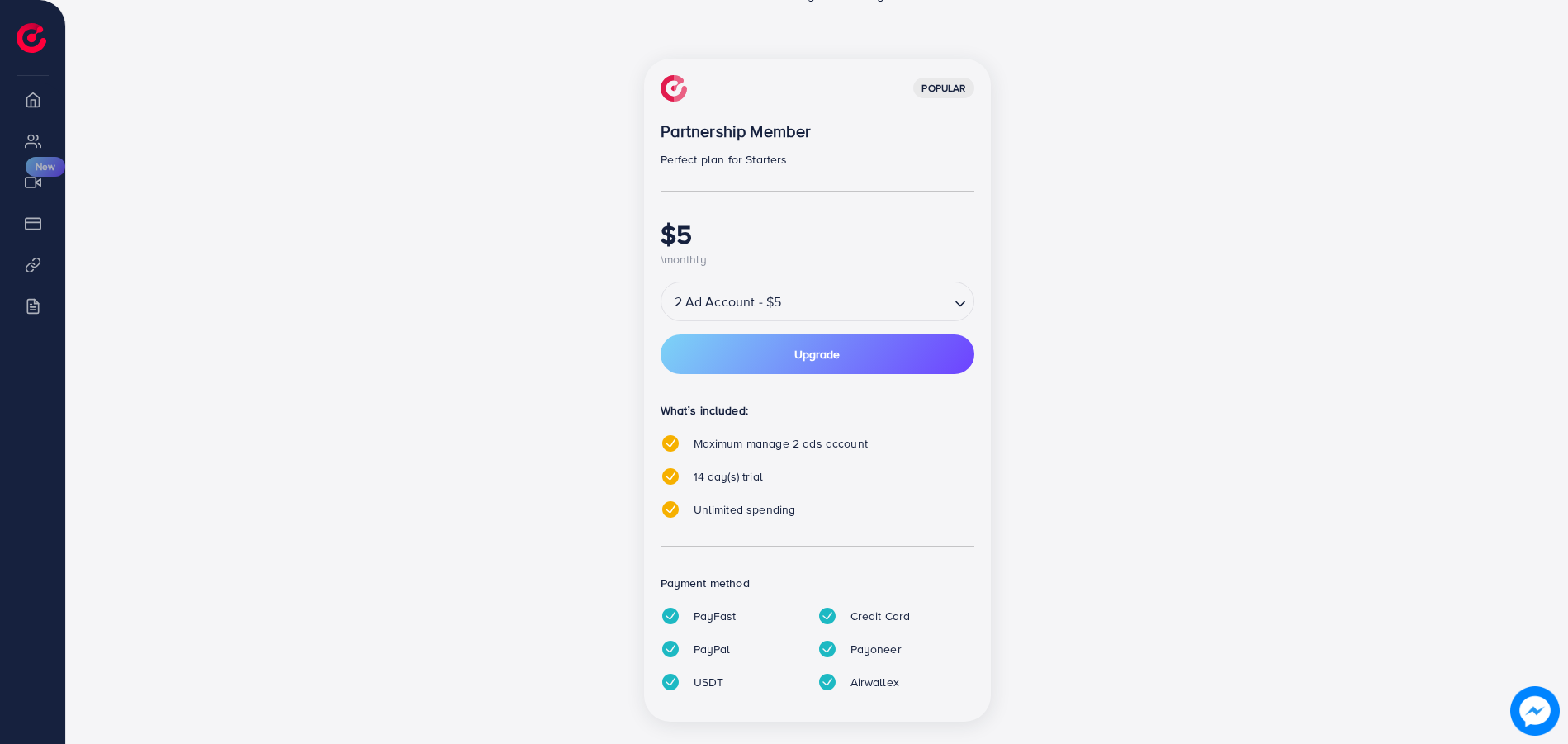
scroll to position [269, 0]
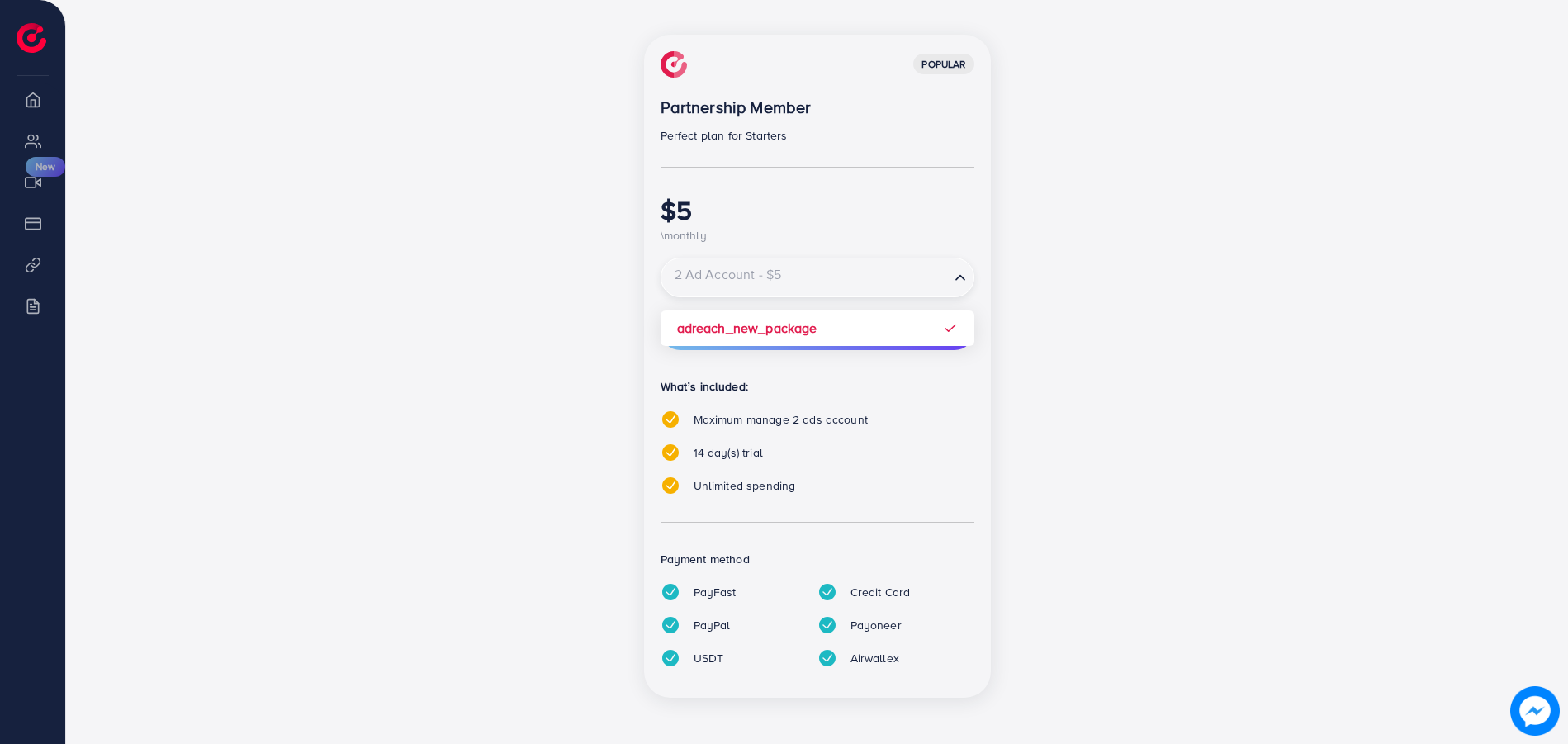
click at [796, 285] on input "Search for option" at bounding box center [805, 278] width 285 height 29
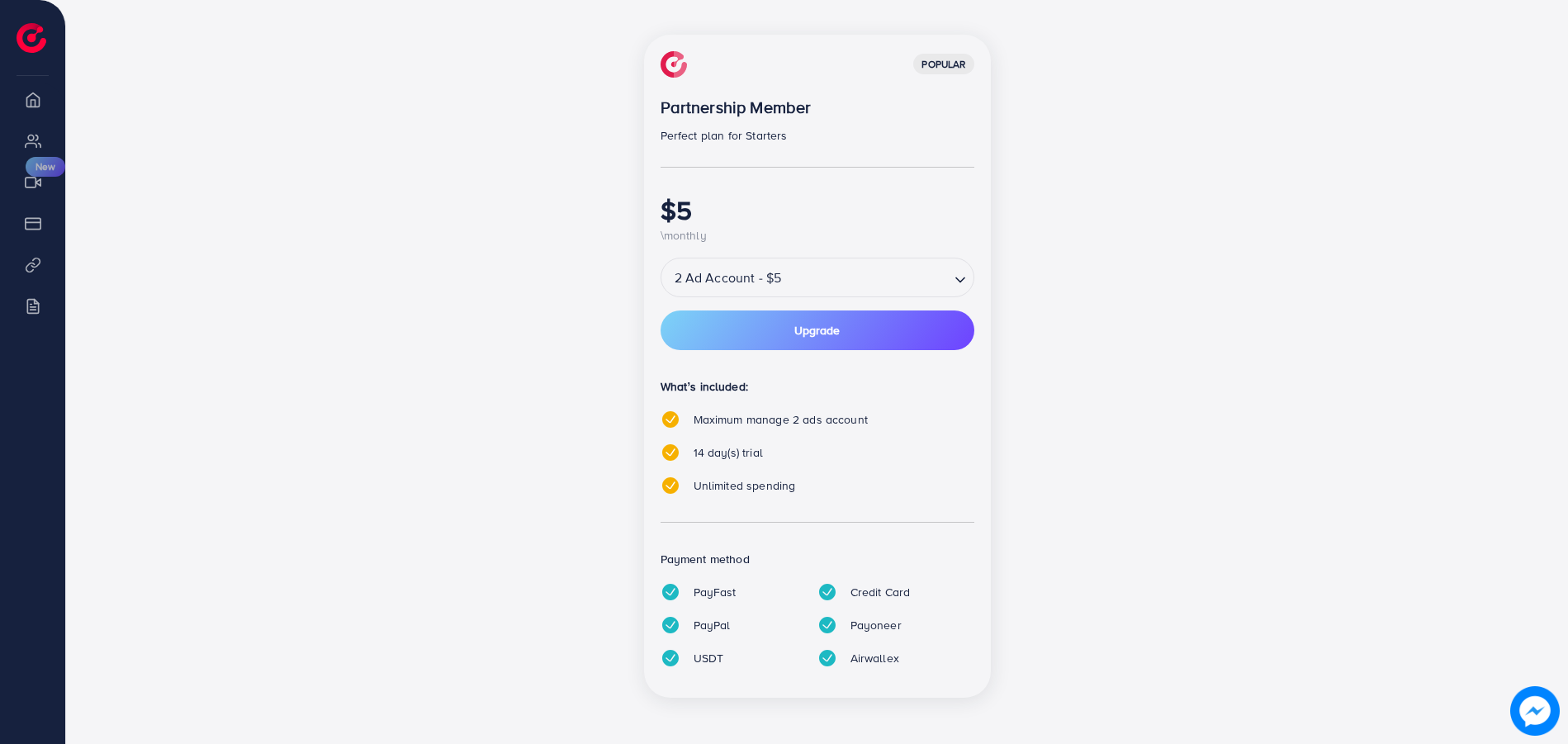
click at [865, 225] on div "$5 \monthly" at bounding box center [817, 219] width 314 height 51
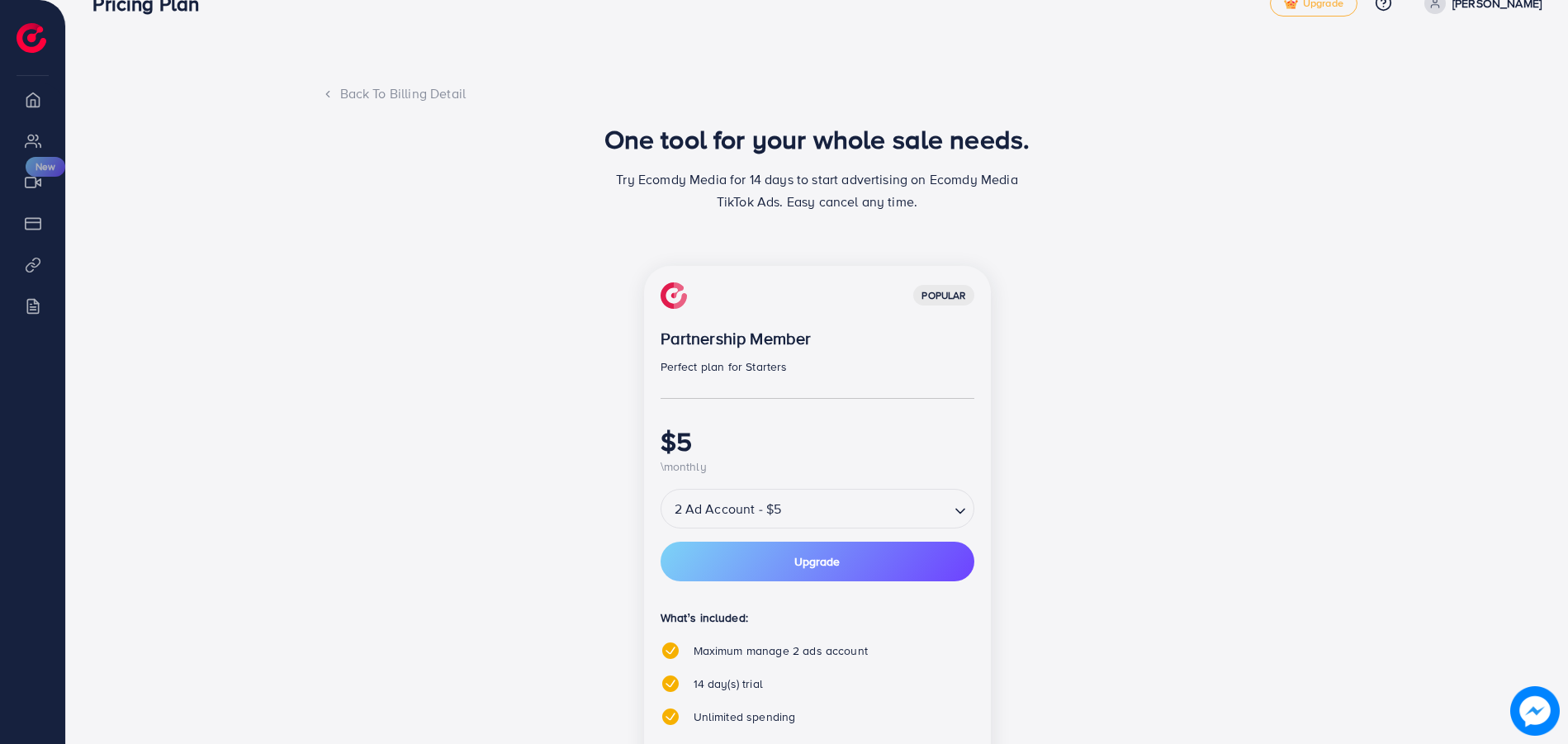
scroll to position [0, 0]
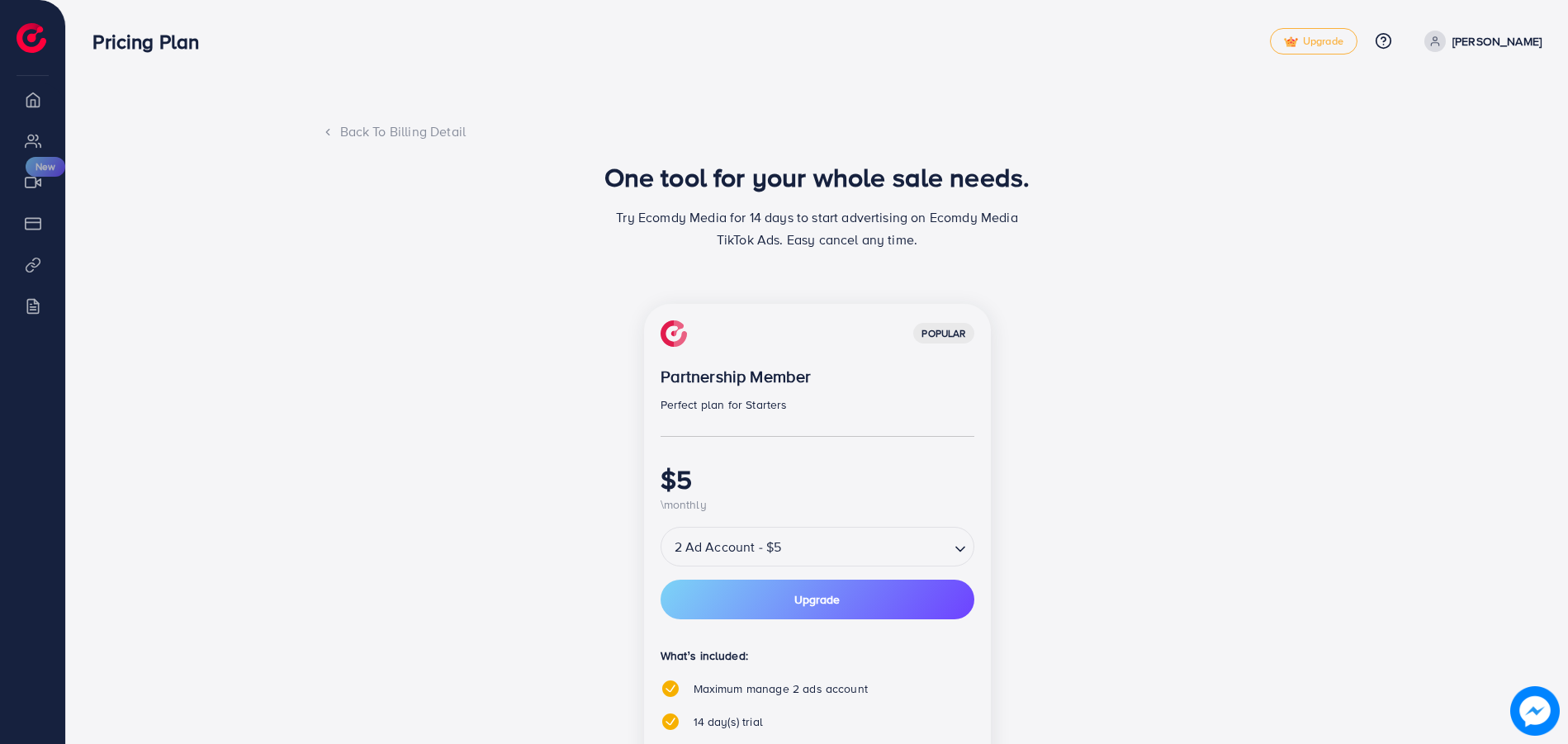
click at [332, 131] on icon at bounding box center [328, 132] width 11 height 11
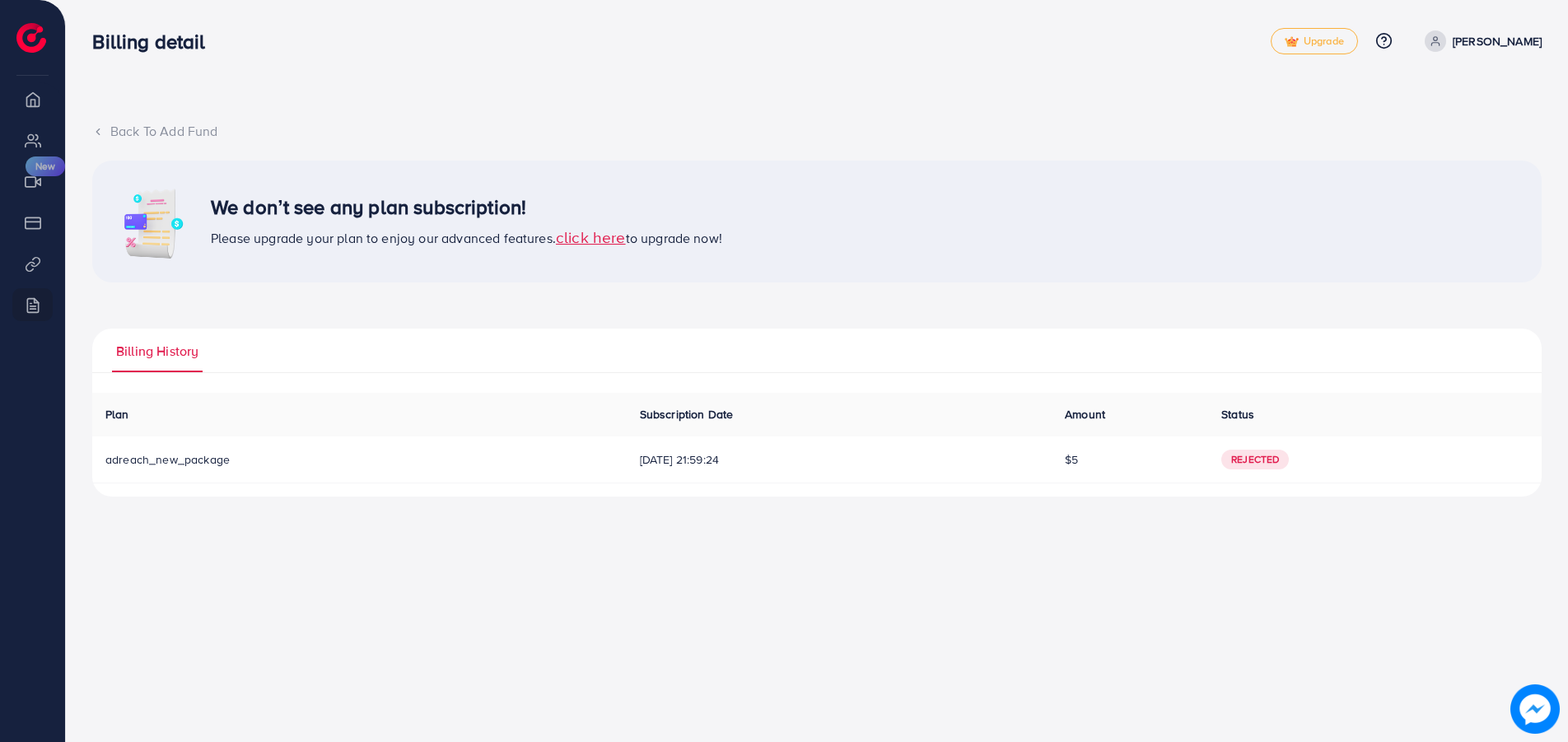
click at [100, 132] on icon at bounding box center [98, 131] width 11 height 11
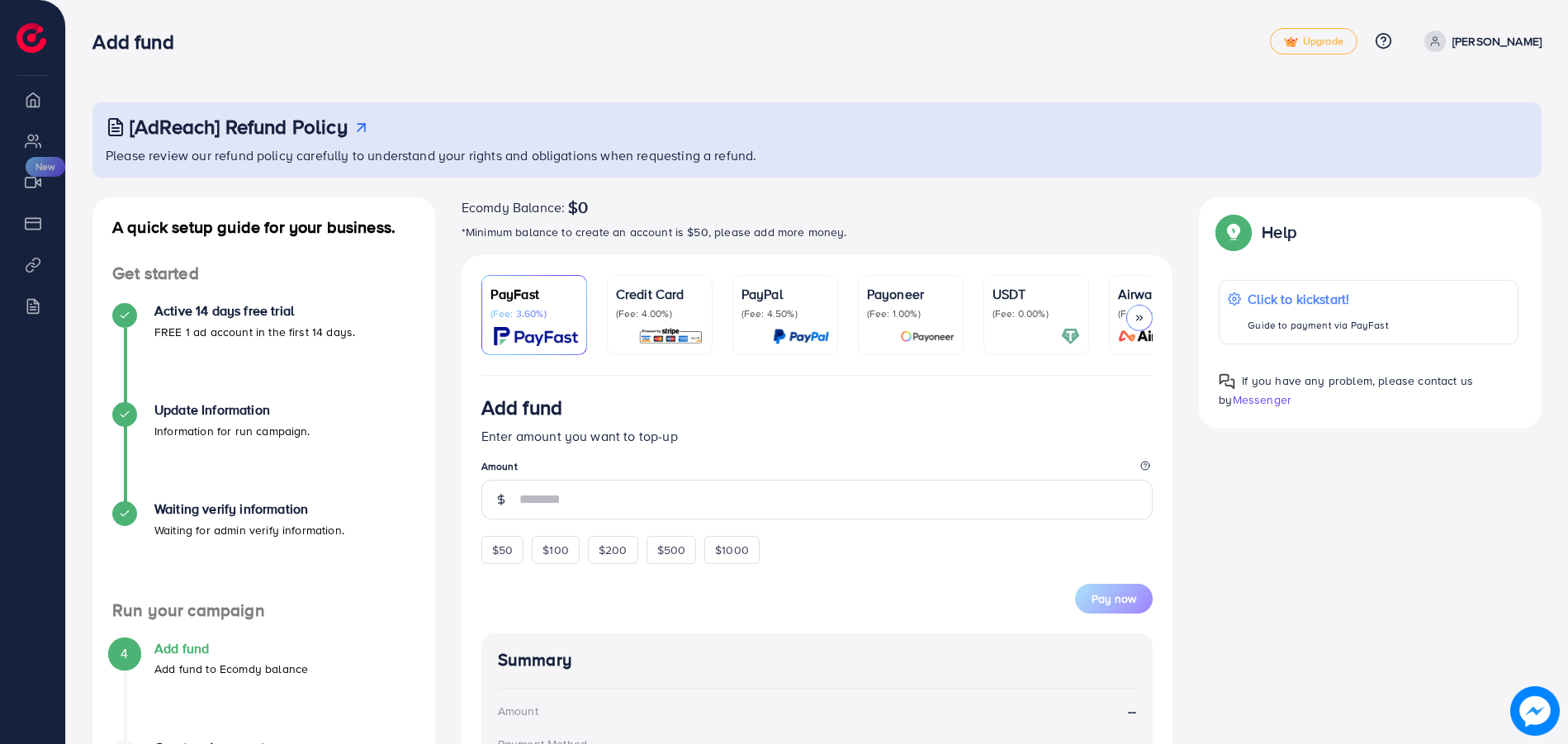
click at [666, 310] on p "(Fee: 4.00%)" at bounding box center [659, 314] width 88 height 13
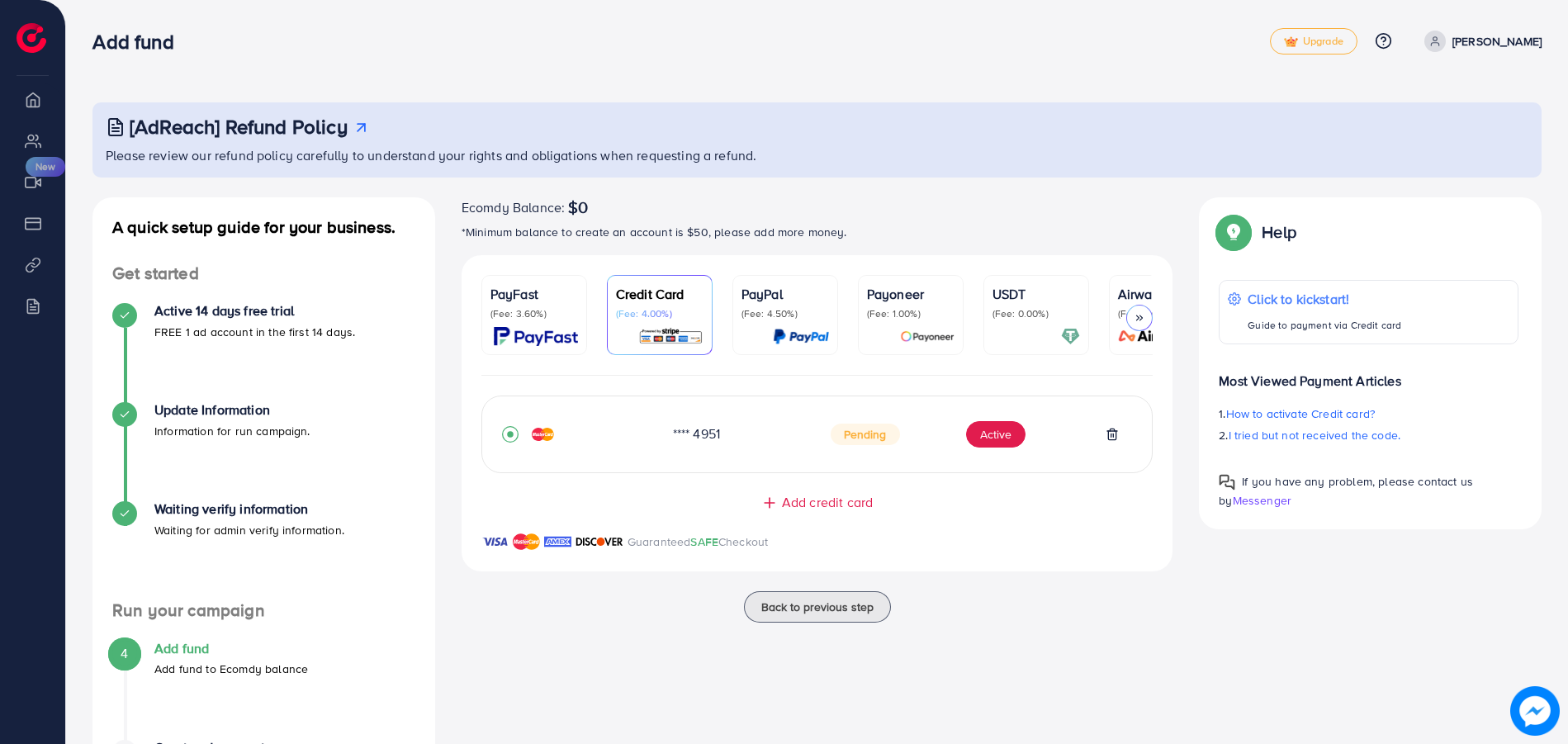
click at [862, 443] on span "Pending" at bounding box center [865, 434] width 70 height 22
click at [867, 437] on span "Pending" at bounding box center [865, 434] width 70 height 22
click at [507, 433] on icon "record circle" at bounding box center [510, 434] width 17 height 17
click at [998, 437] on button "Active" at bounding box center [995, 434] width 59 height 26
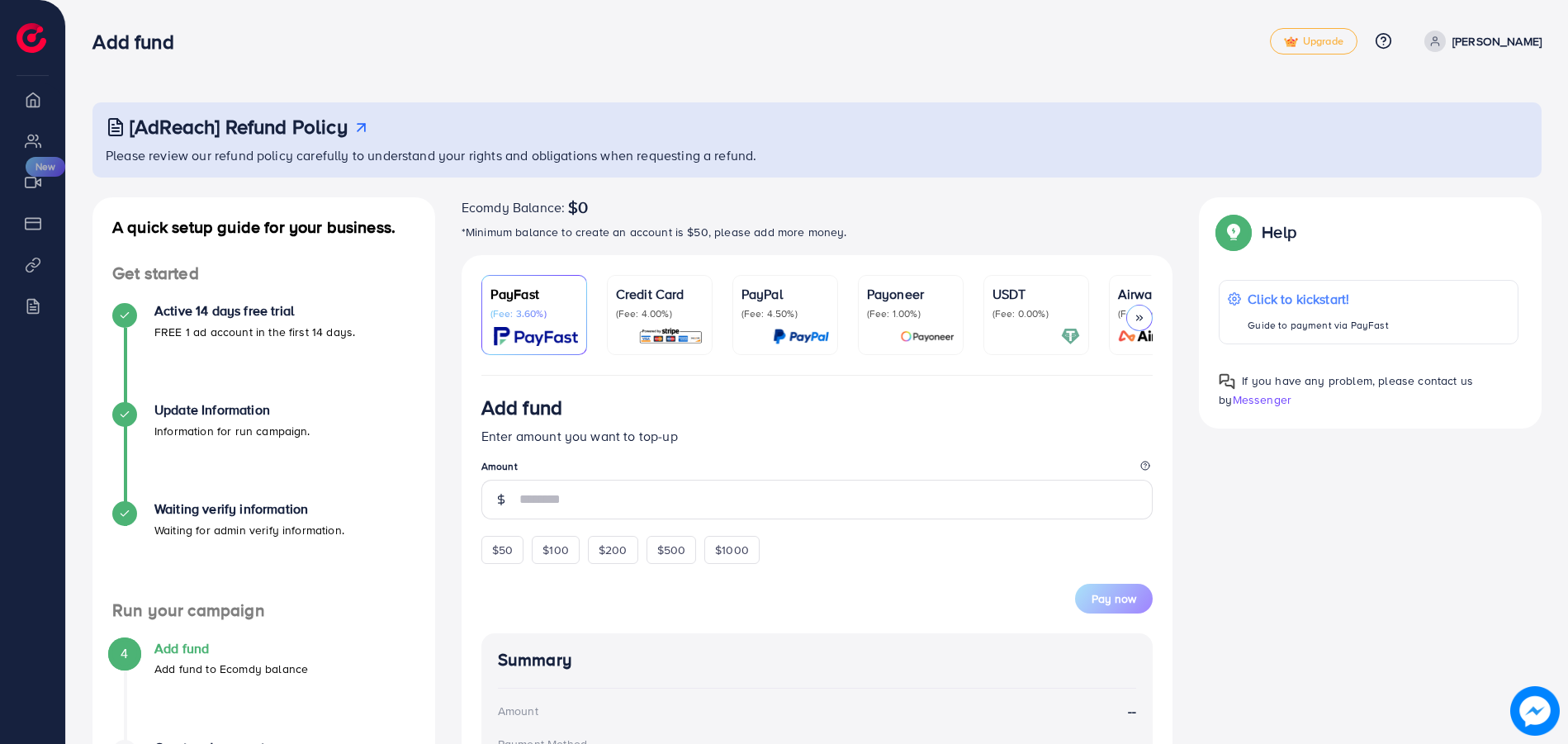
click at [667, 316] on p "(Fee: 4.00%)" at bounding box center [659, 314] width 88 height 13
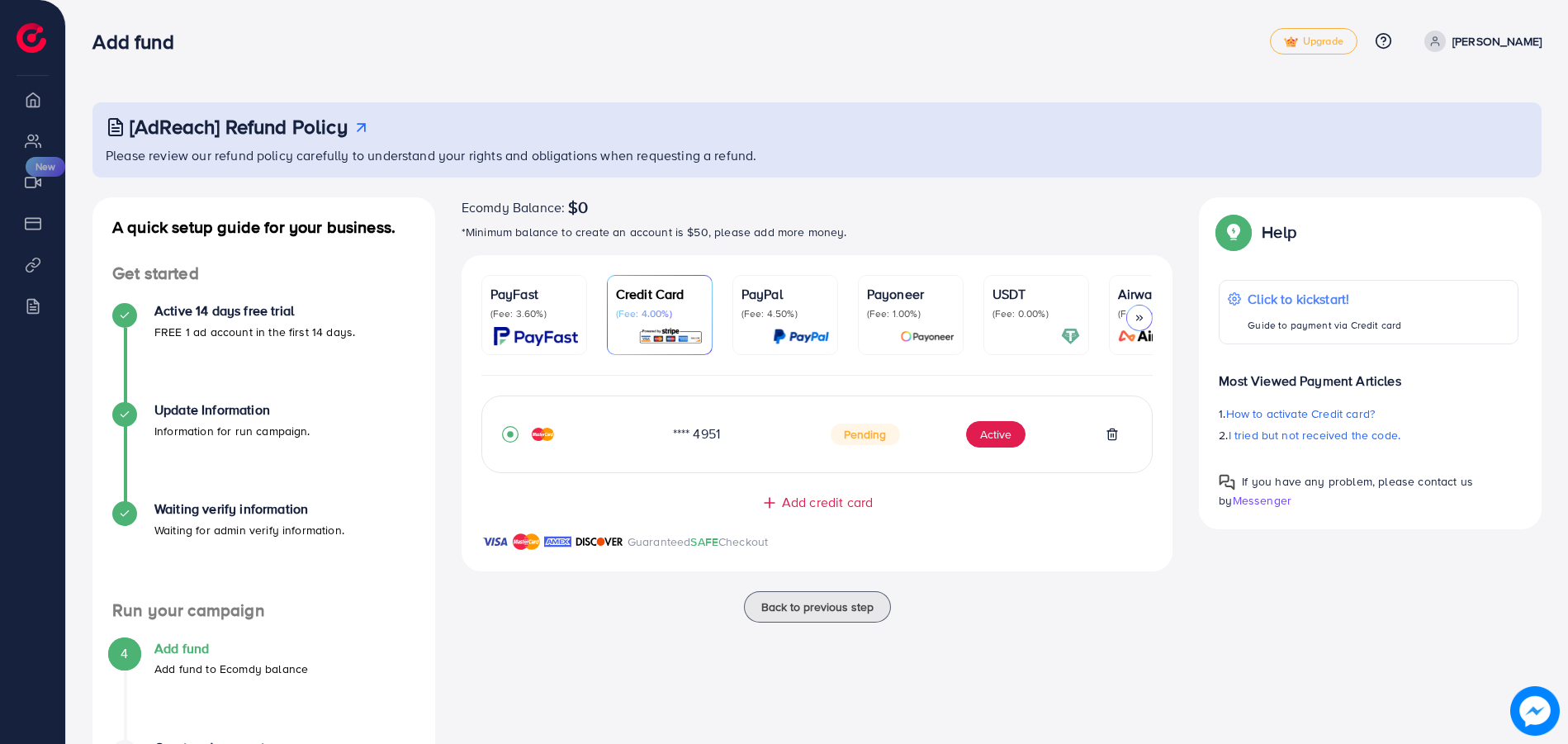
click at [882, 442] on span "Pending" at bounding box center [865, 434] width 70 height 22
click at [1110, 437] on icon at bounding box center [1112, 434] width 13 height 13
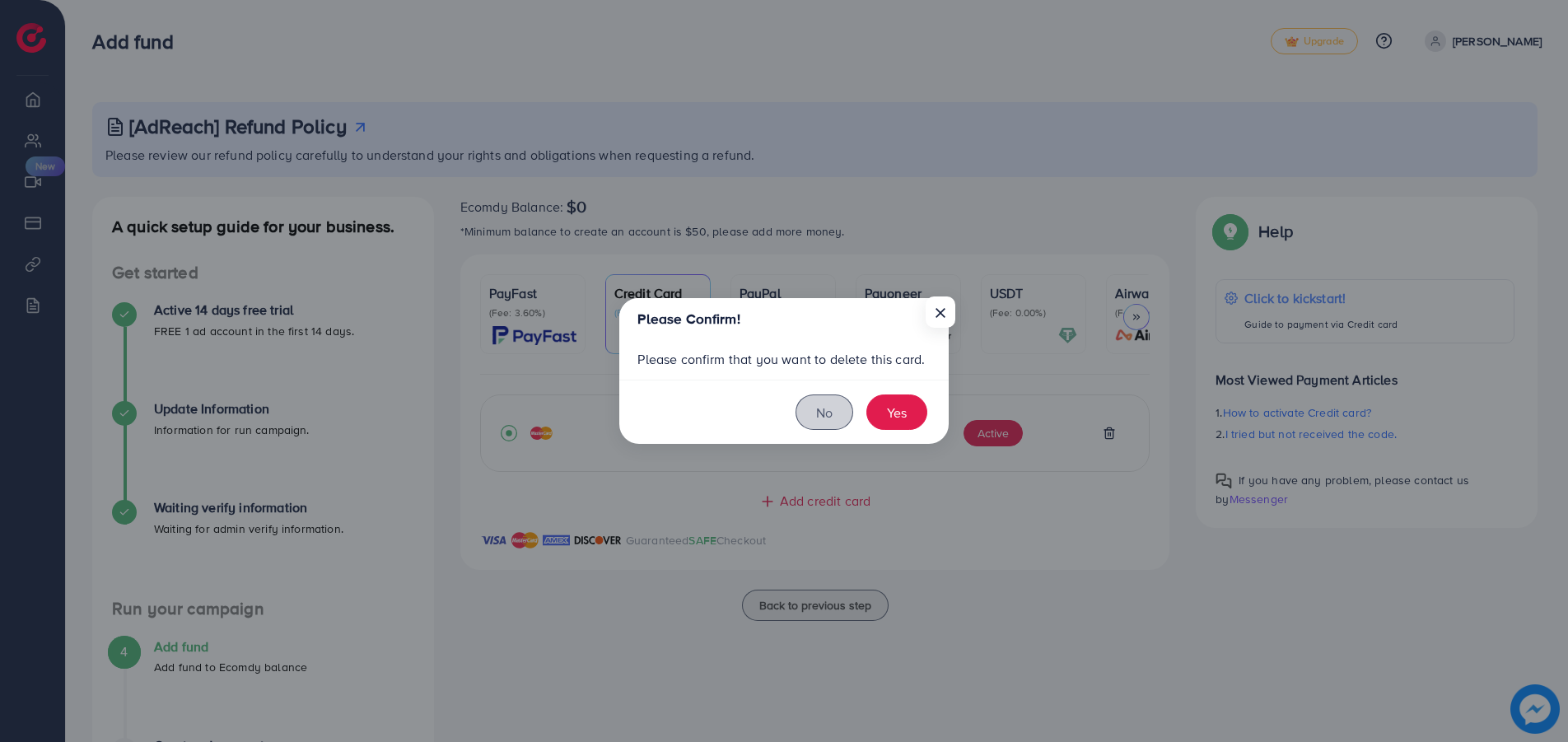
click at [818, 418] on button "No" at bounding box center [823, 412] width 57 height 36
